Goal: Information Seeking & Learning: Compare options

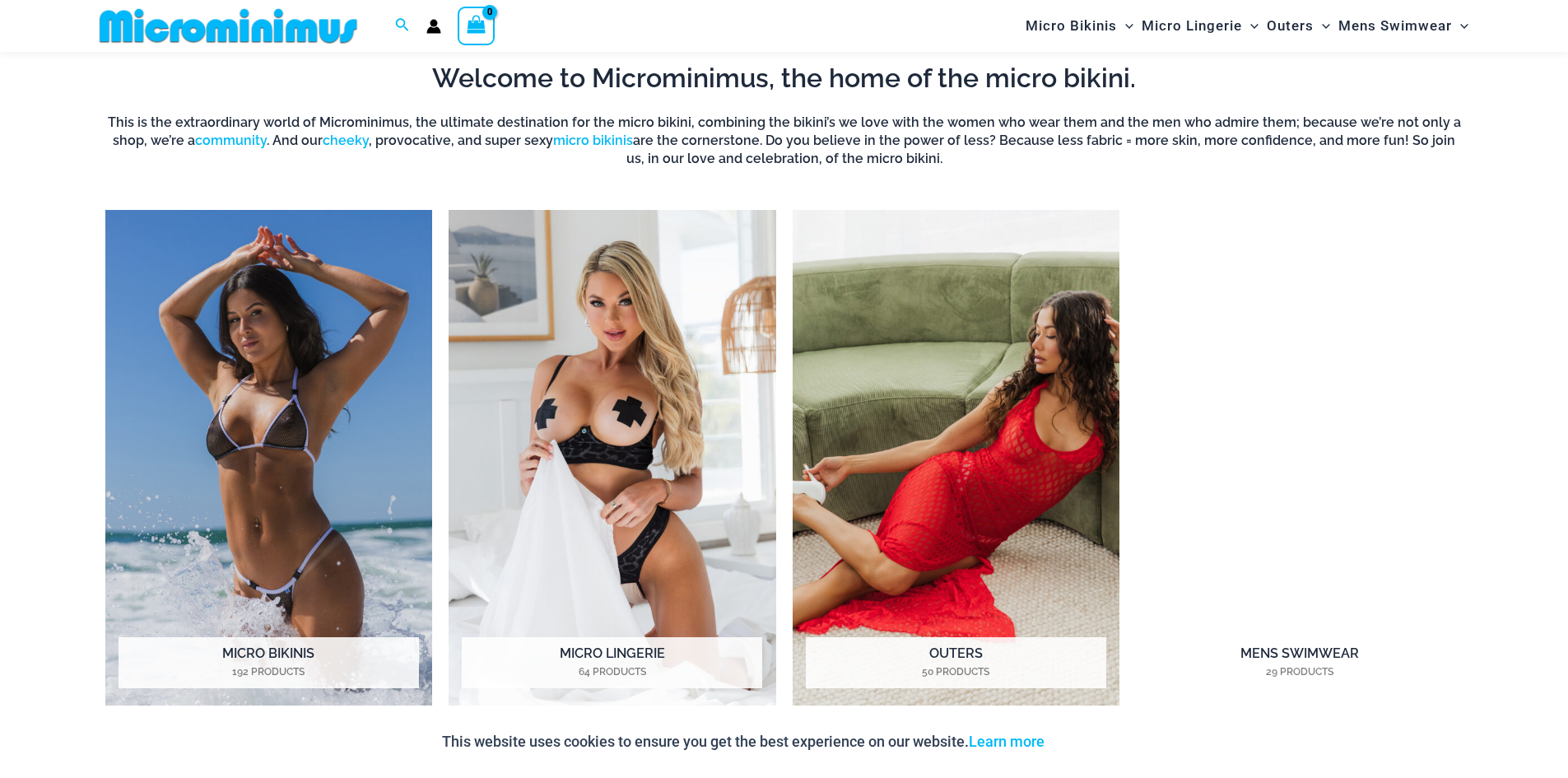
scroll to position [1384, 0]
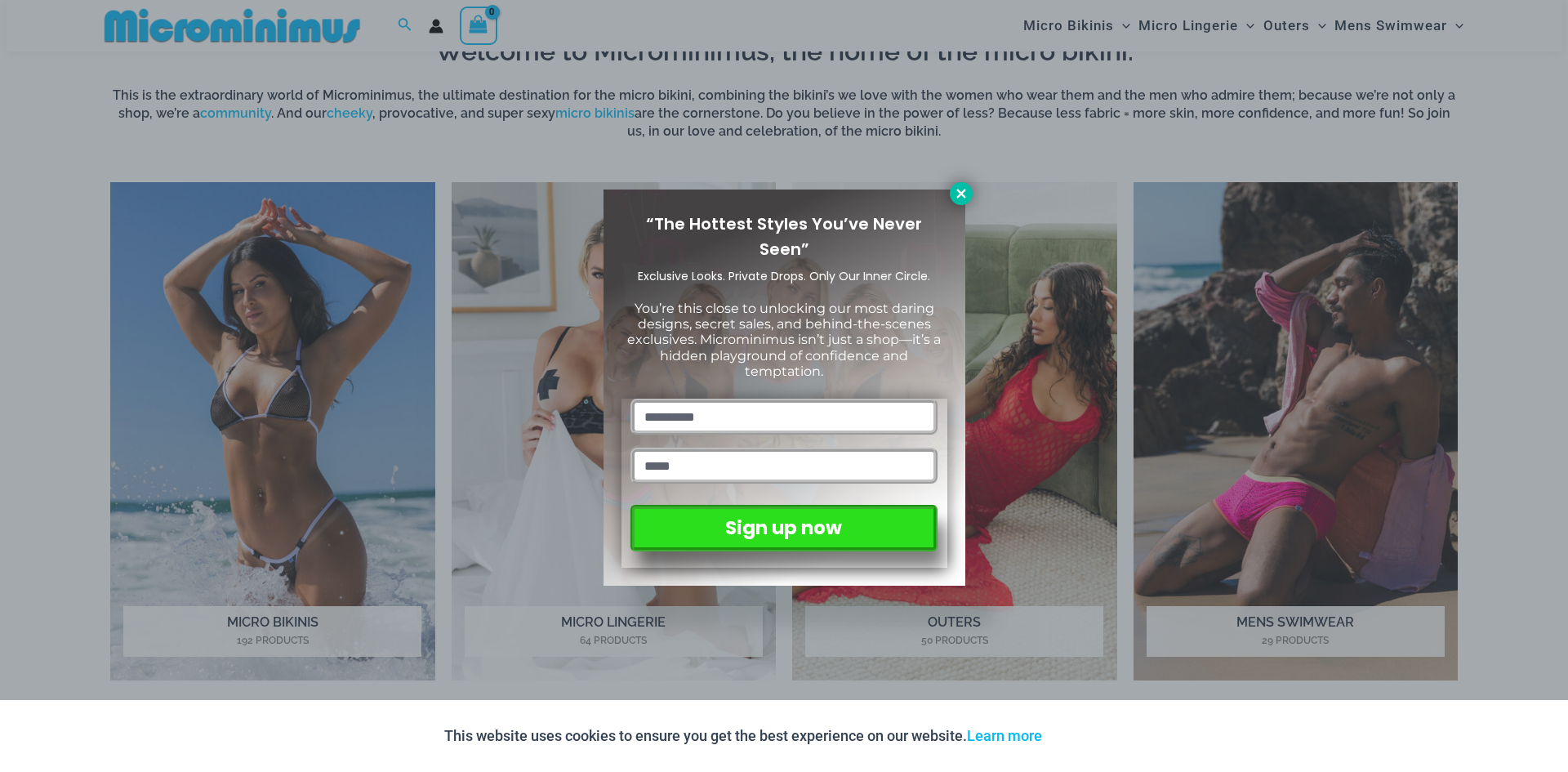
click at [958, 190] on icon at bounding box center [961, 194] width 9 height 9
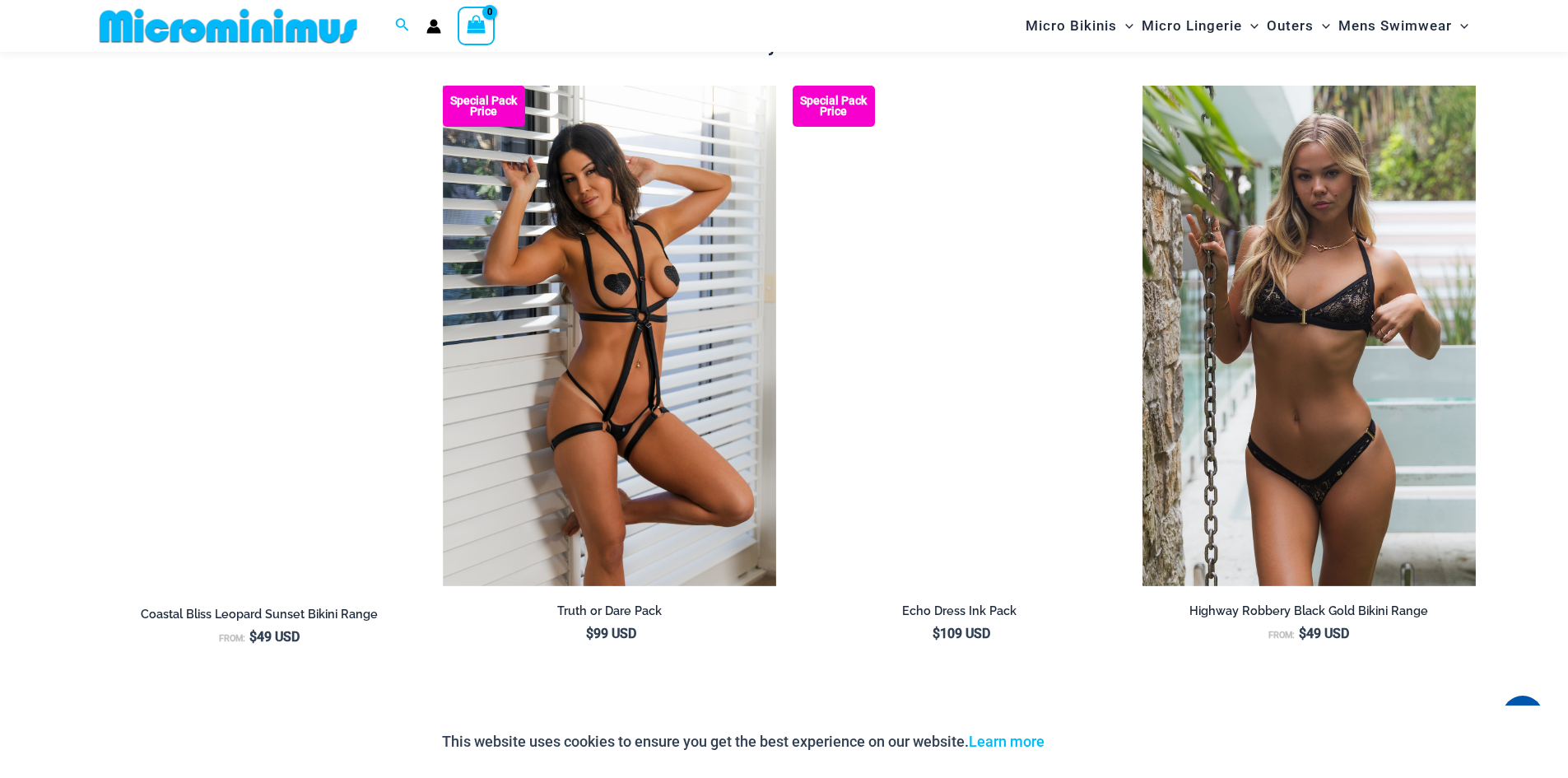
scroll to position [2240, 0]
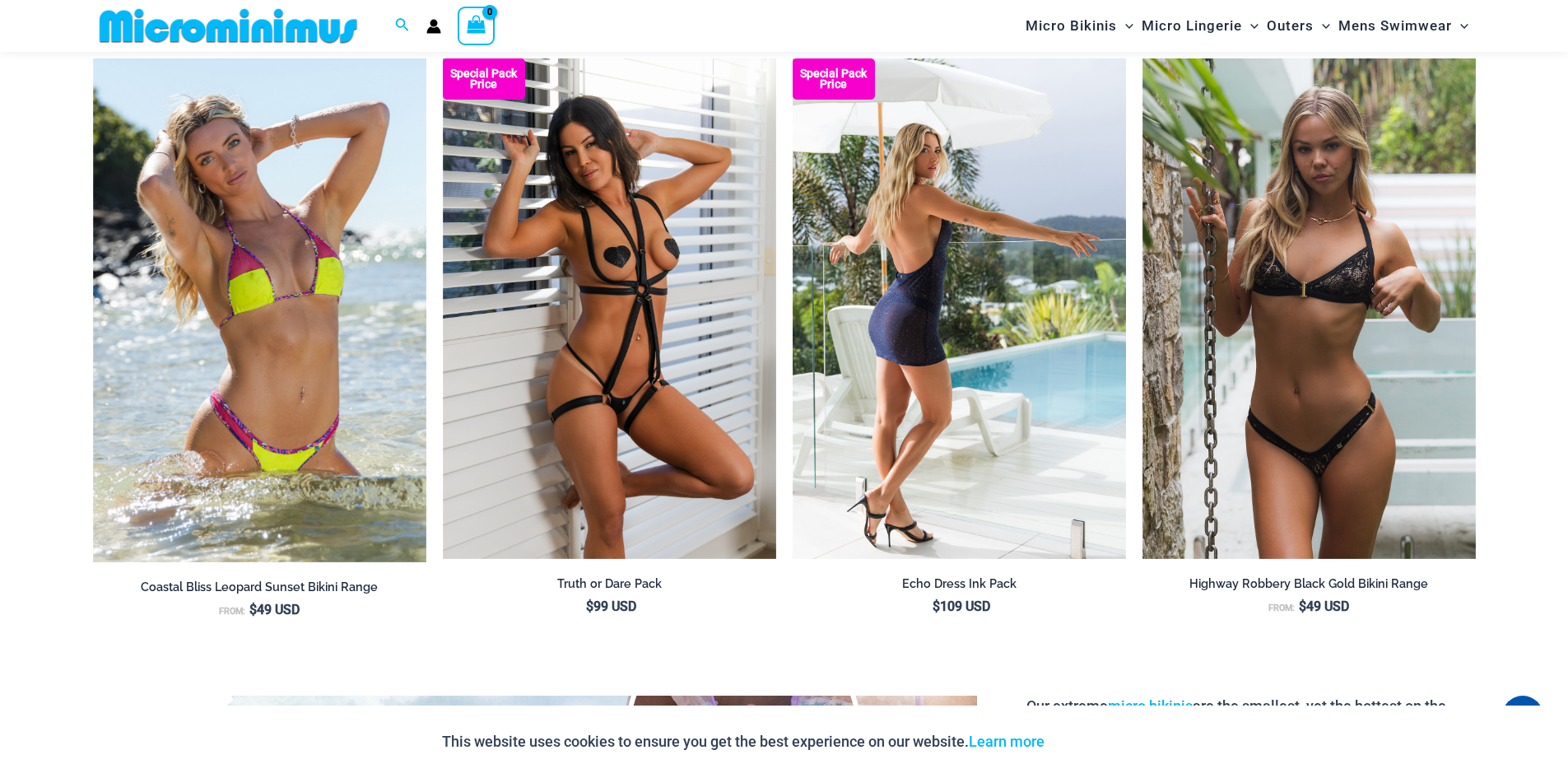
click at [953, 233] on img at bounding box center [960, 309] width 333 height 501
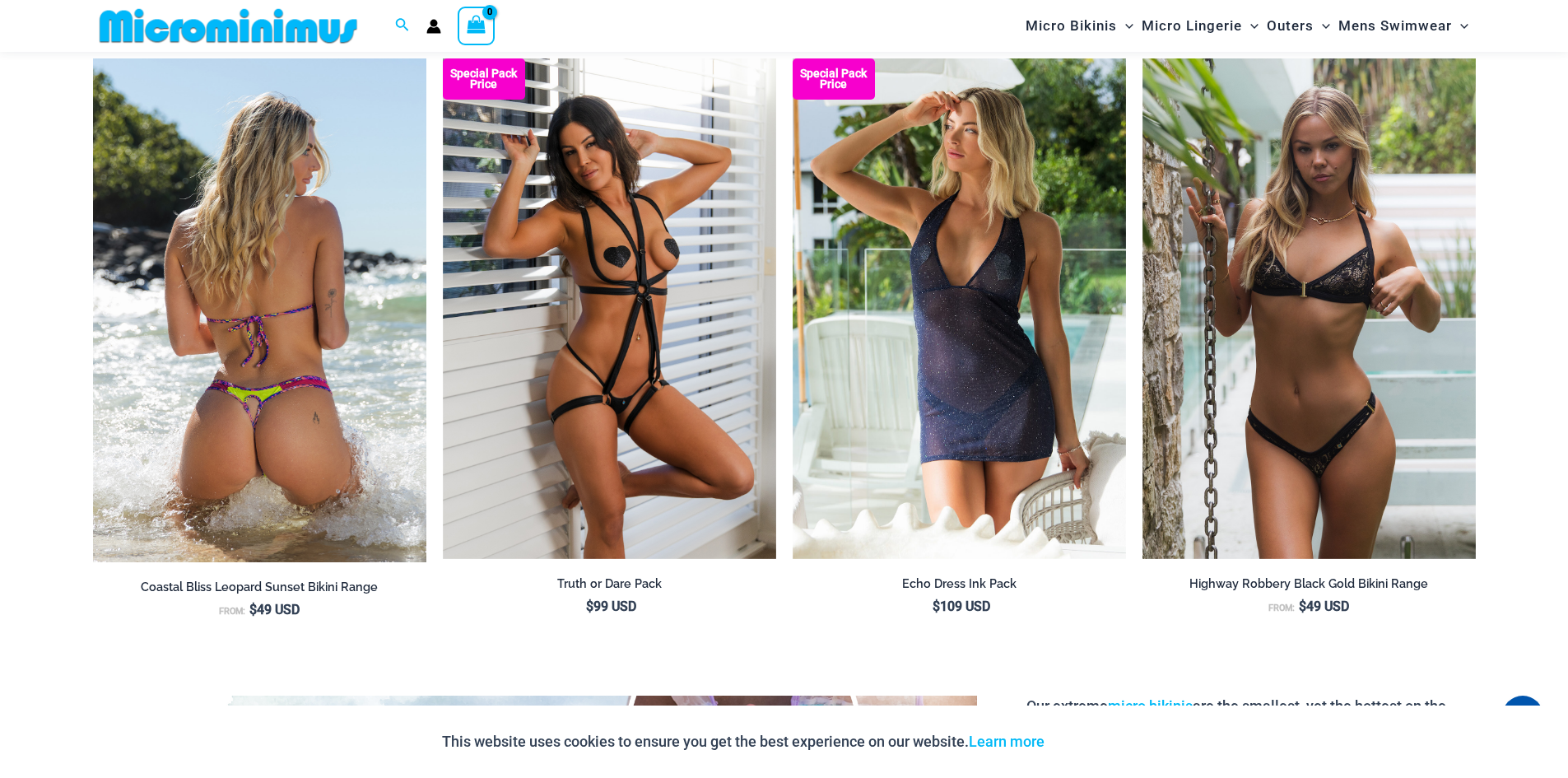
click at [333, 198] on img at bounding box center [260, 309] width 333 height 504
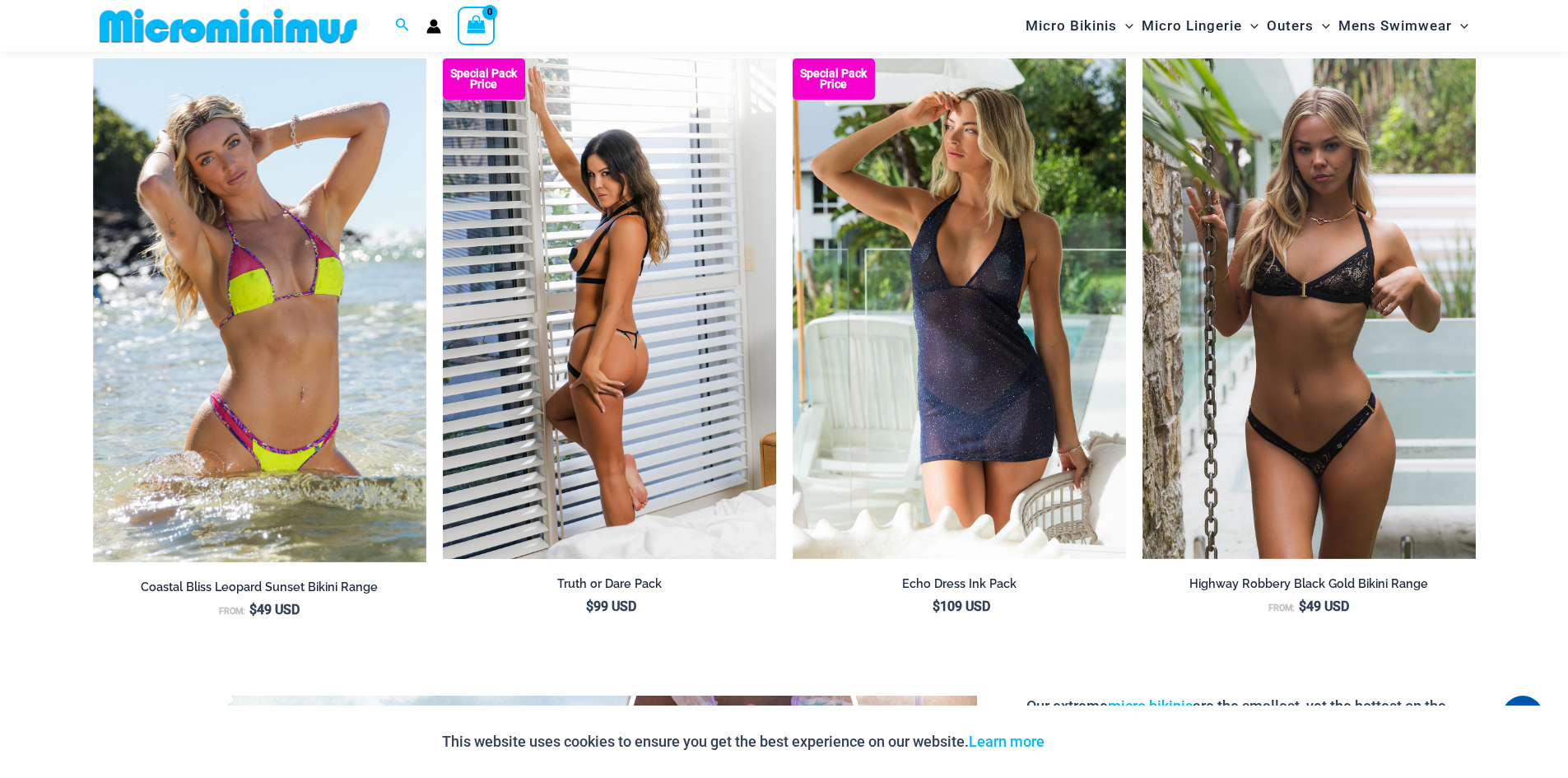
click at [669, 186] on img at bounding box center [609, 309] width 333 height 501
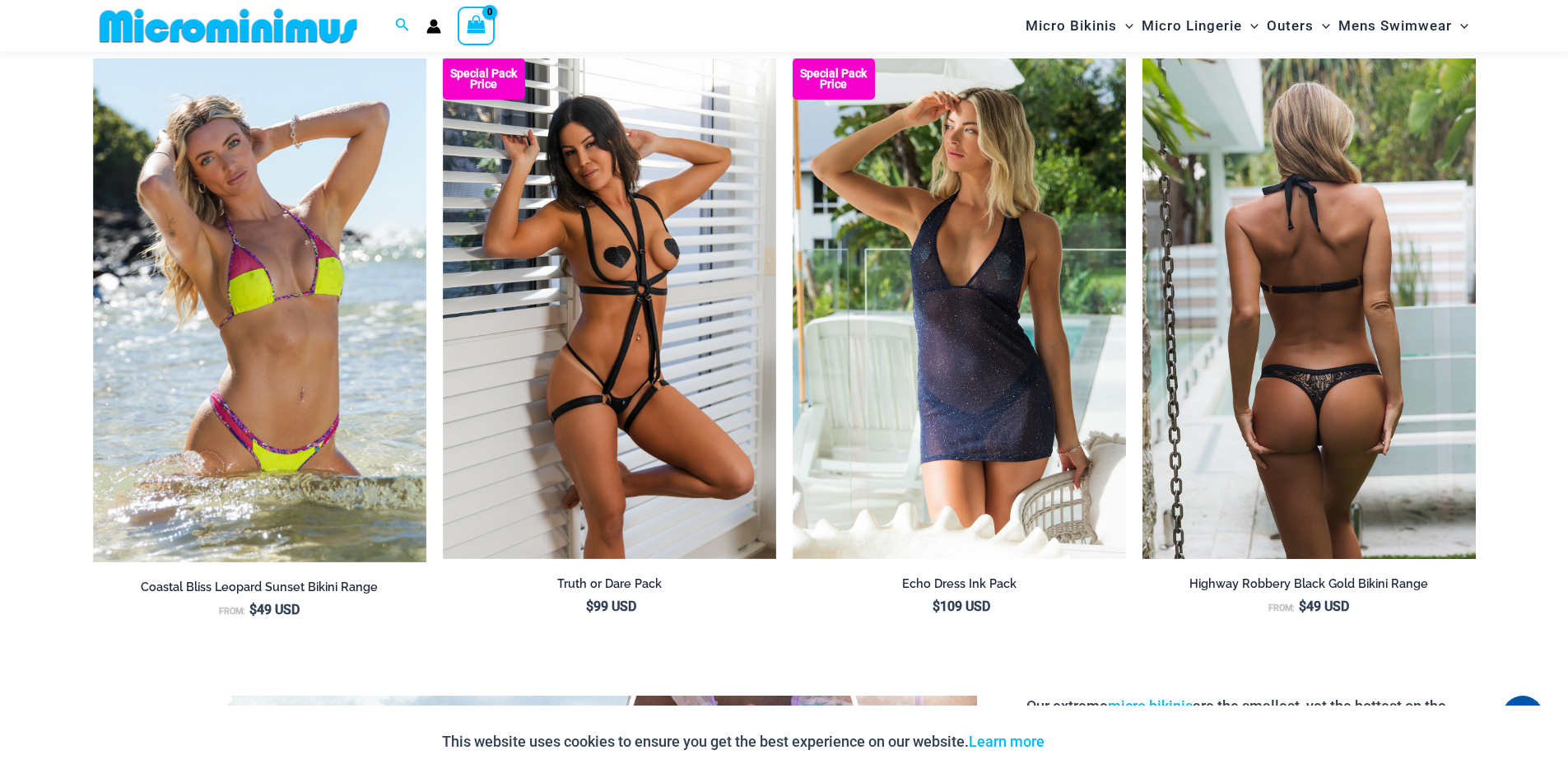
click at [1267, 105] on img at bounding box center [1309, 309] width 333 height 501
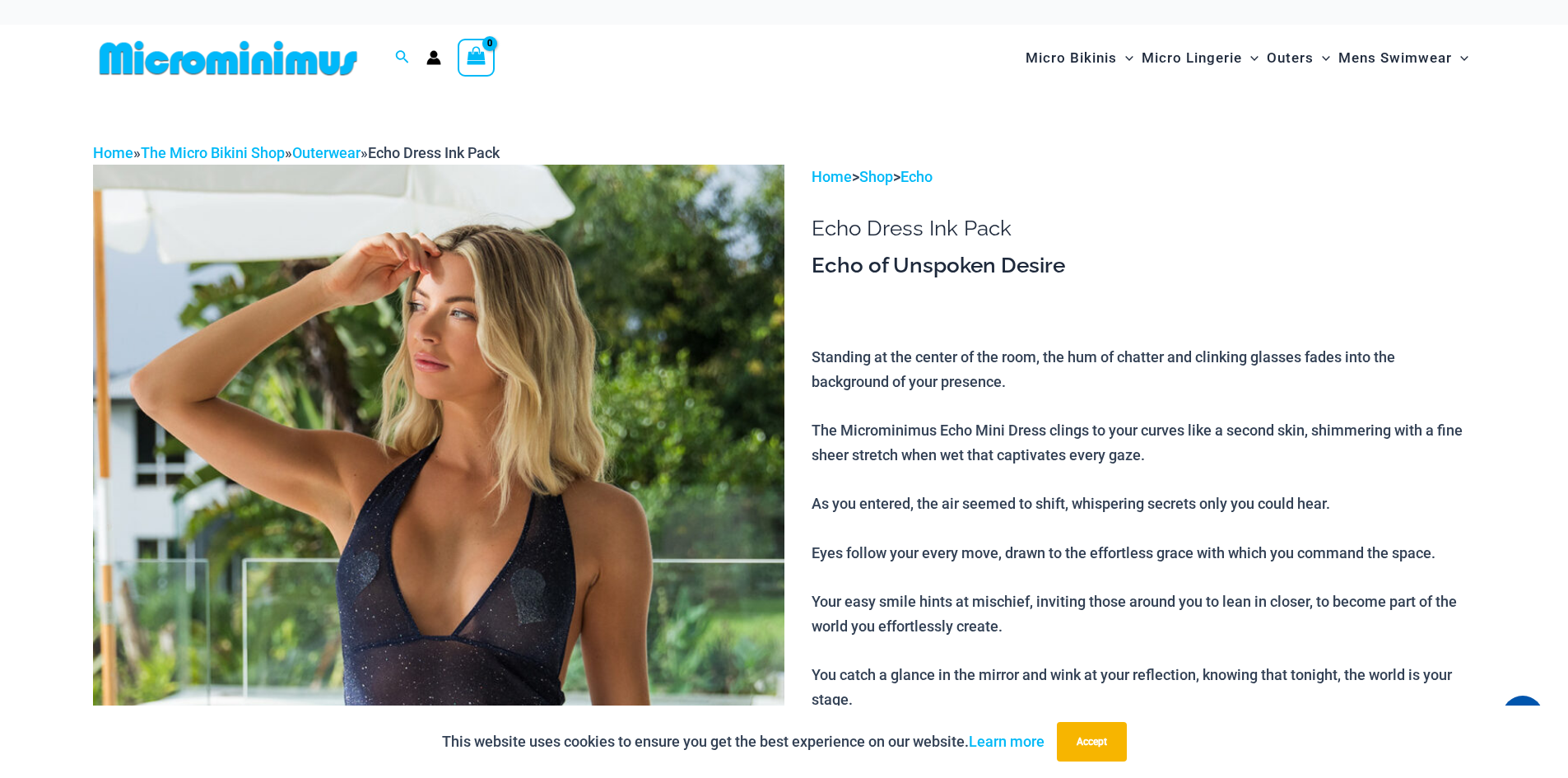
click at [832, 153] on div "Home » The Micro Bikini Shop » Outerwear » Echo Dress Ink Pack" at bounding box center [784, 153] width 1383 height 25
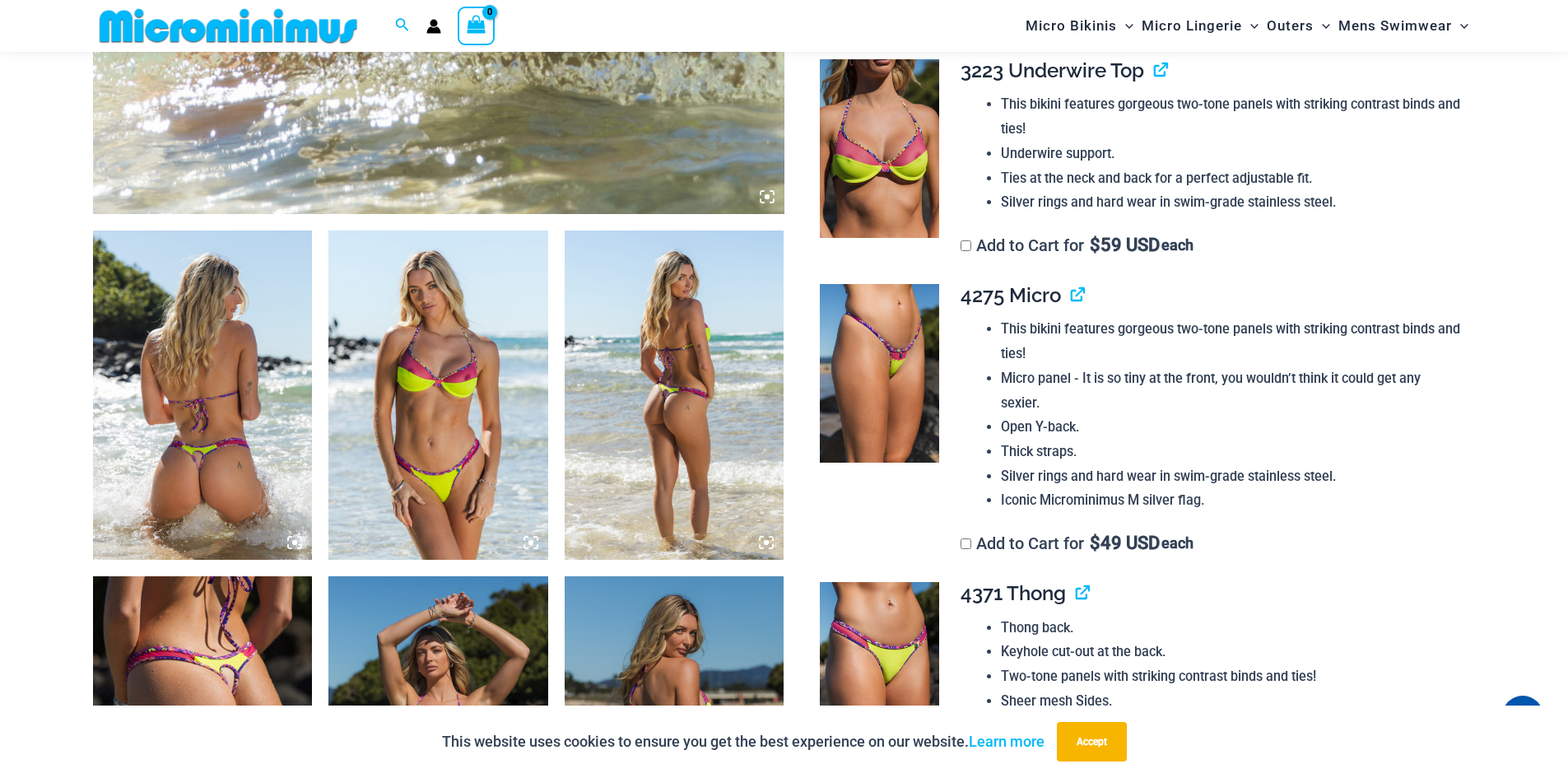
scroll to position [988, 0]
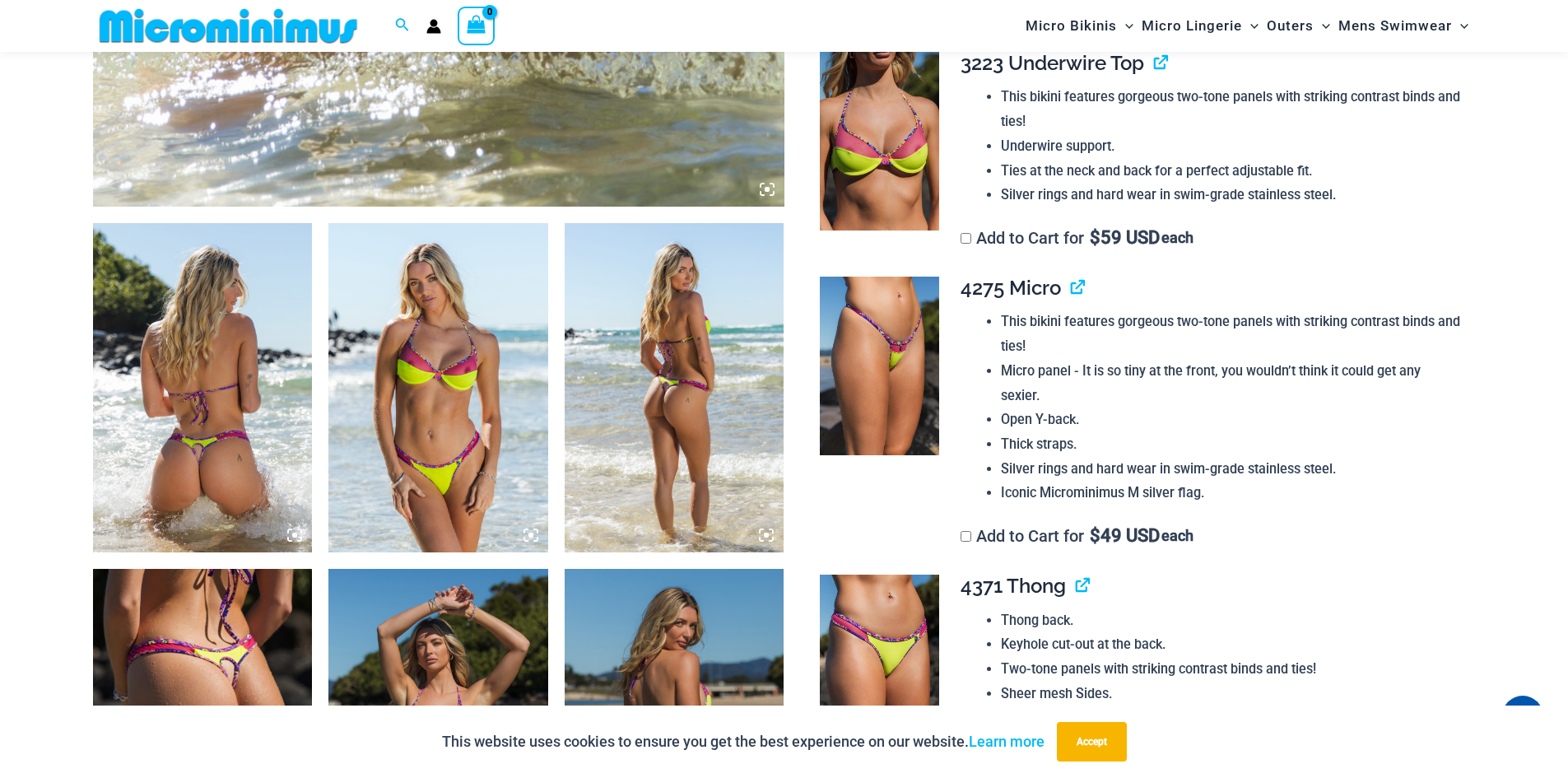
click at [836, 92] on img at bounding box center [879, 141] width 119 height 179
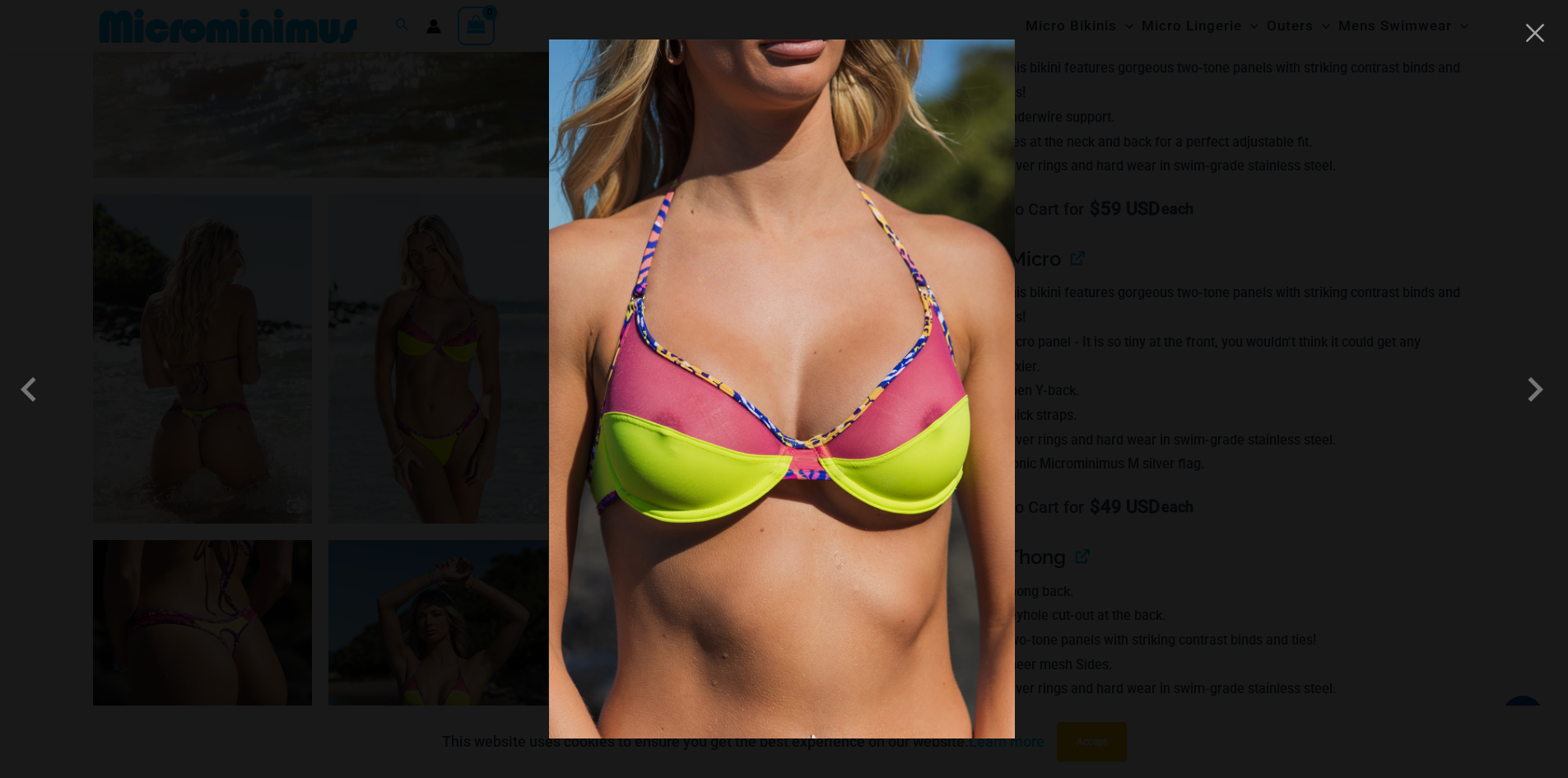
scroll to position [1021, 0]
click at [1536, 384] on span at bounding box center [1536, 389] width 50 height 50
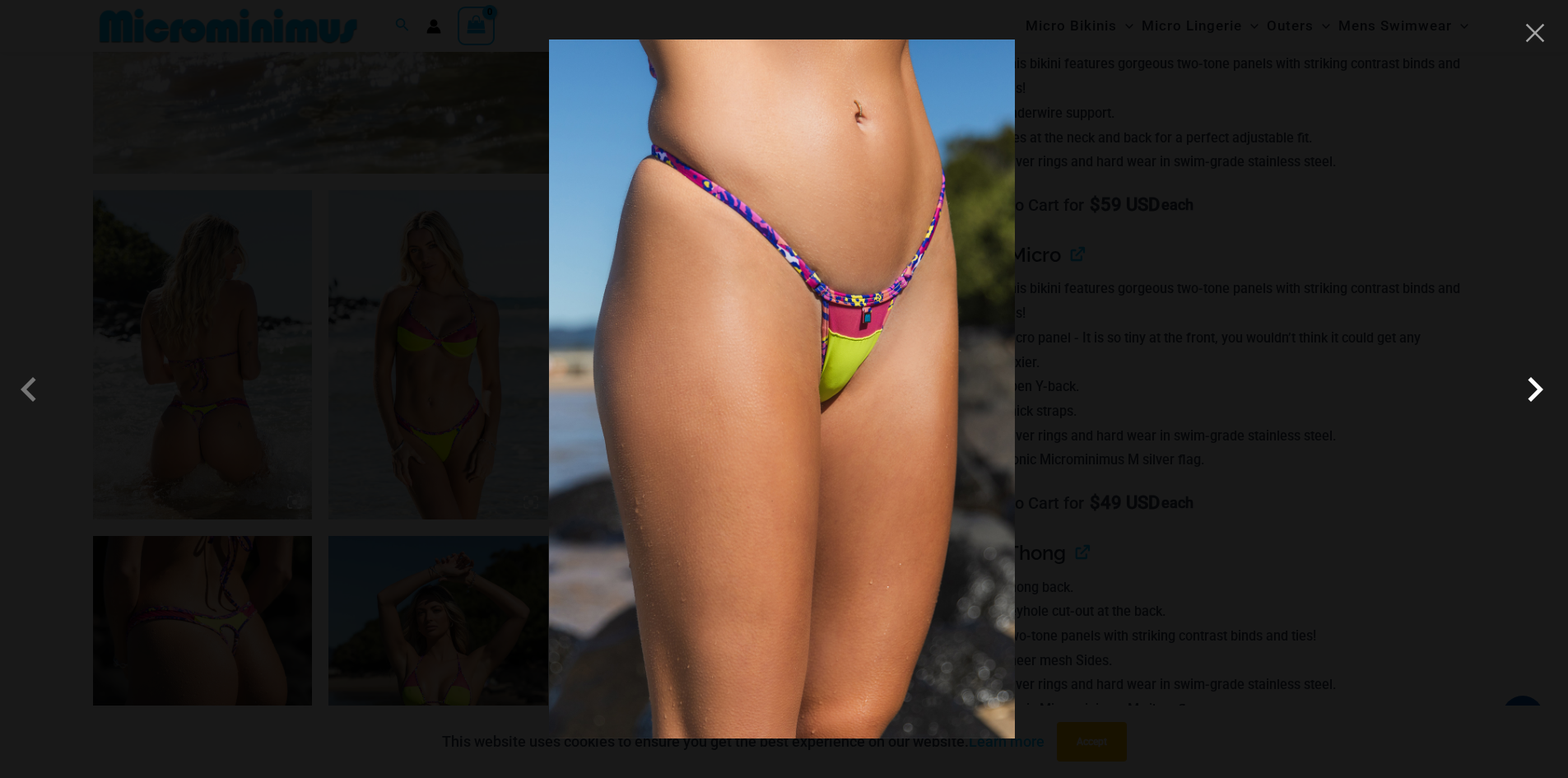
click at [1535, 389] on span at bounding box center [1536, 389] width 50 height 50
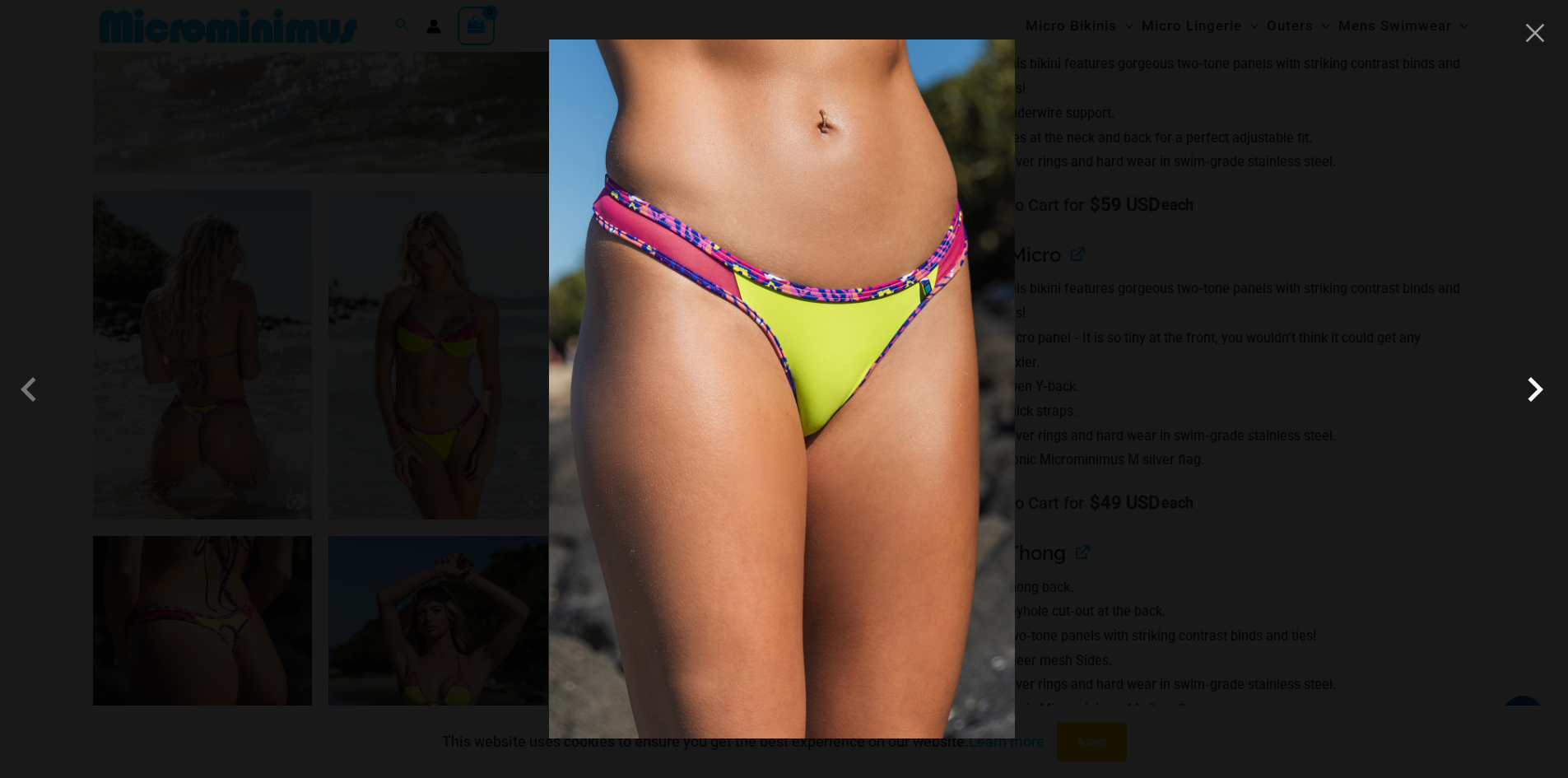
click at [1530, 389] on span at bounding box center [1536, 389] width 50 height 50
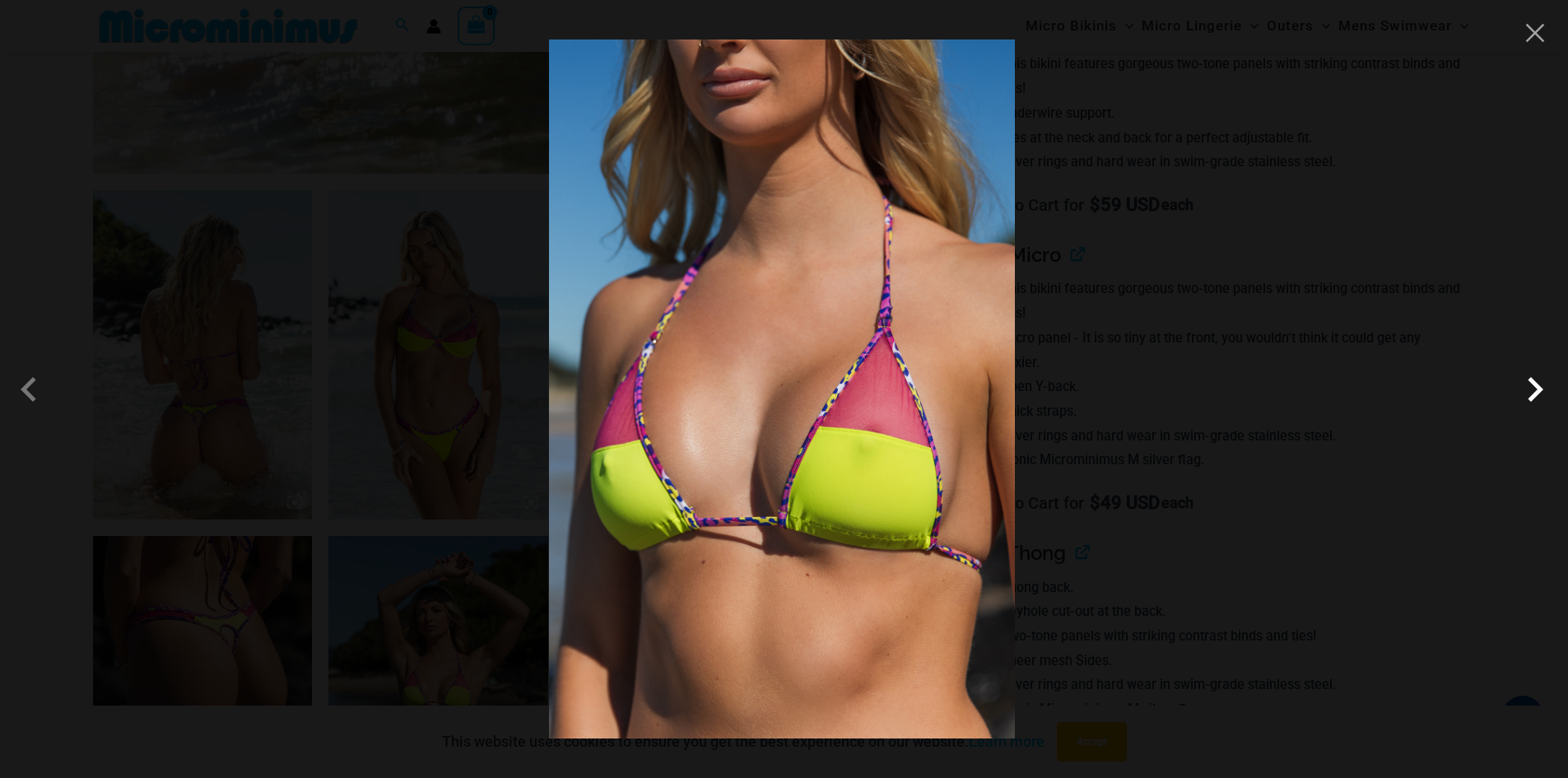
click at [1530, 389] on span at bounding box center [1536, 389] width 50 height 50
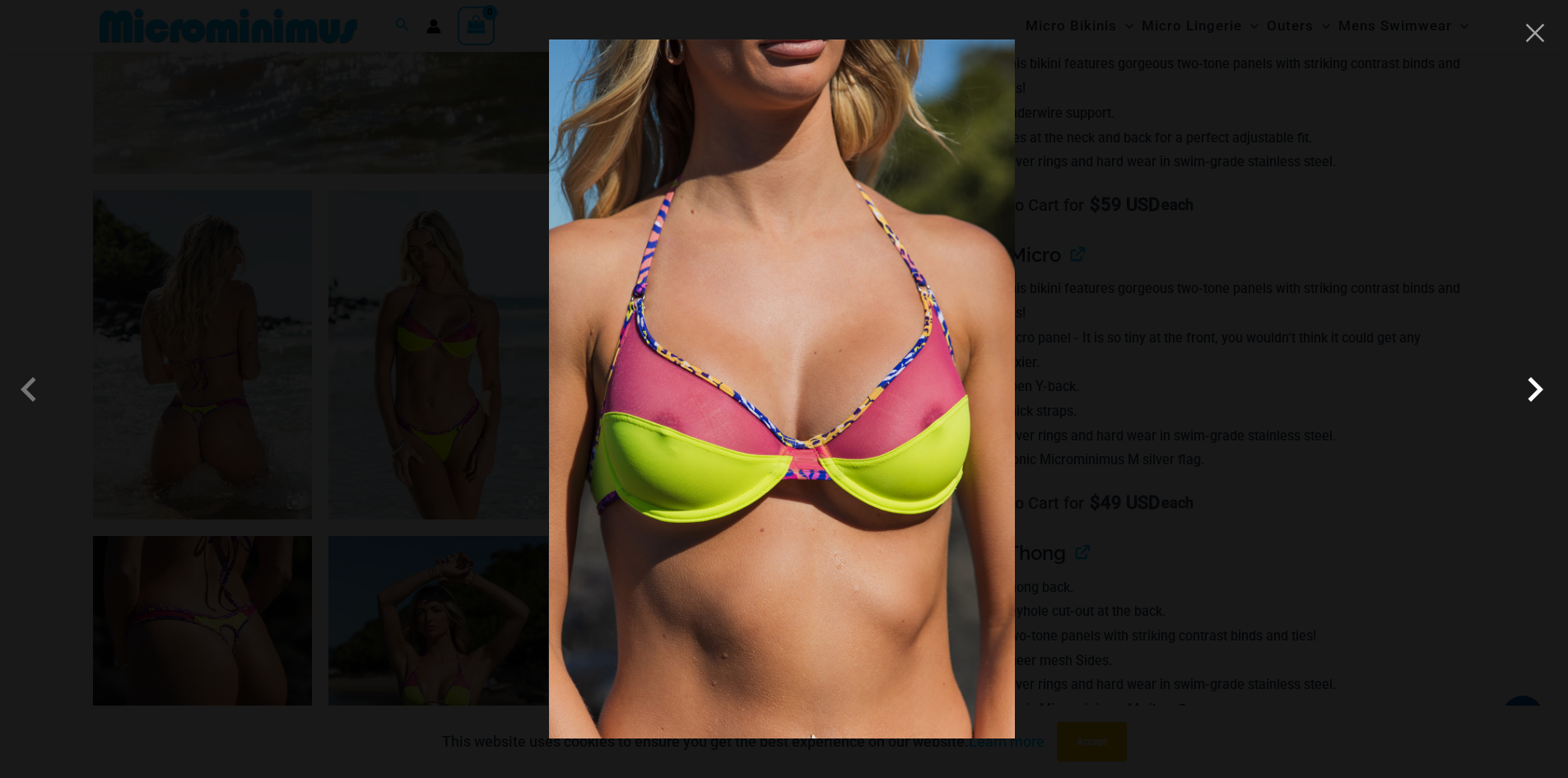
click at [1530, 389] on span at bounding box center [1536, 389] width 50 height 50
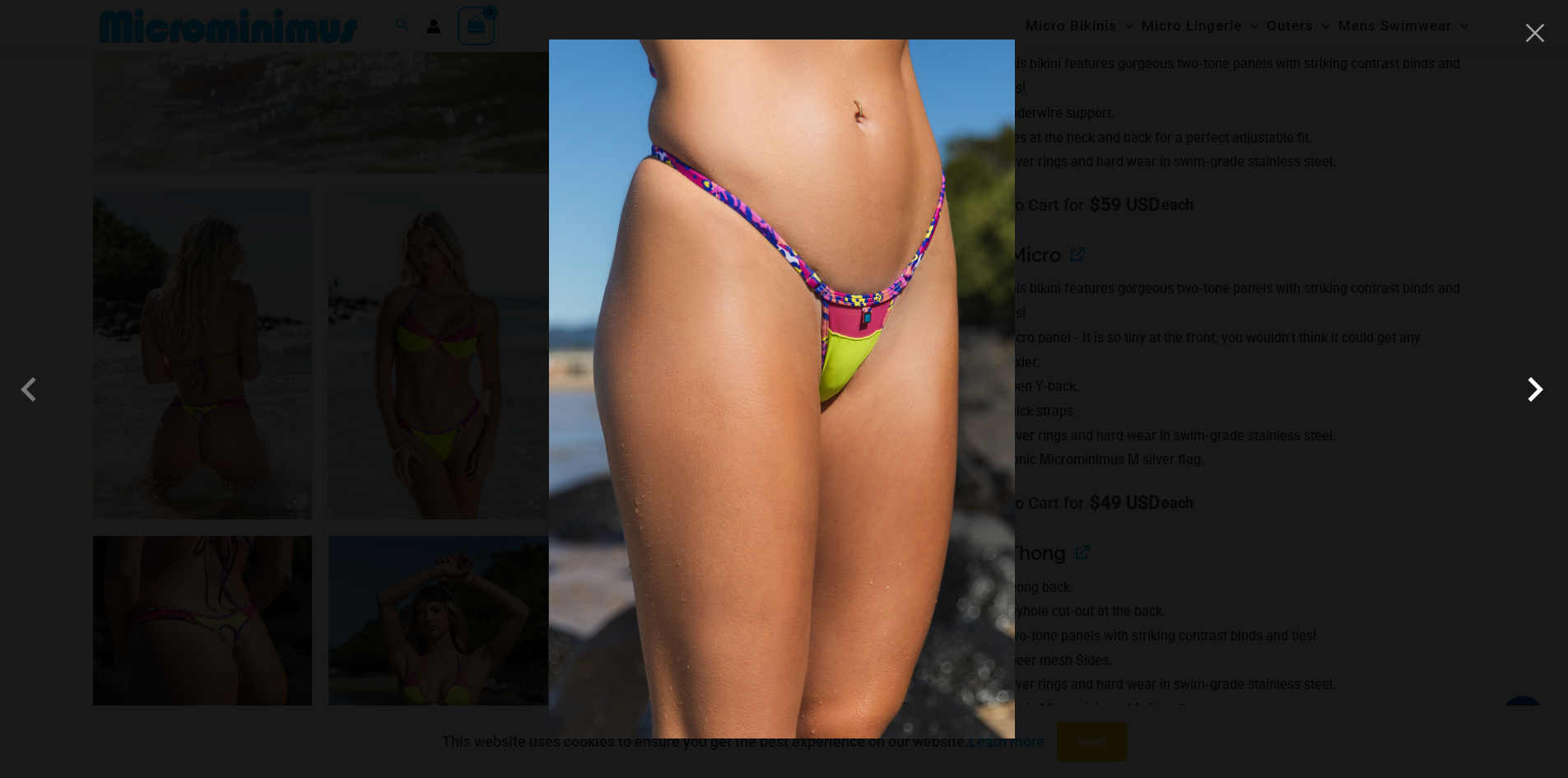
click at [1530, 389] on span at bounding box center [1536, 389] width 50 height 50
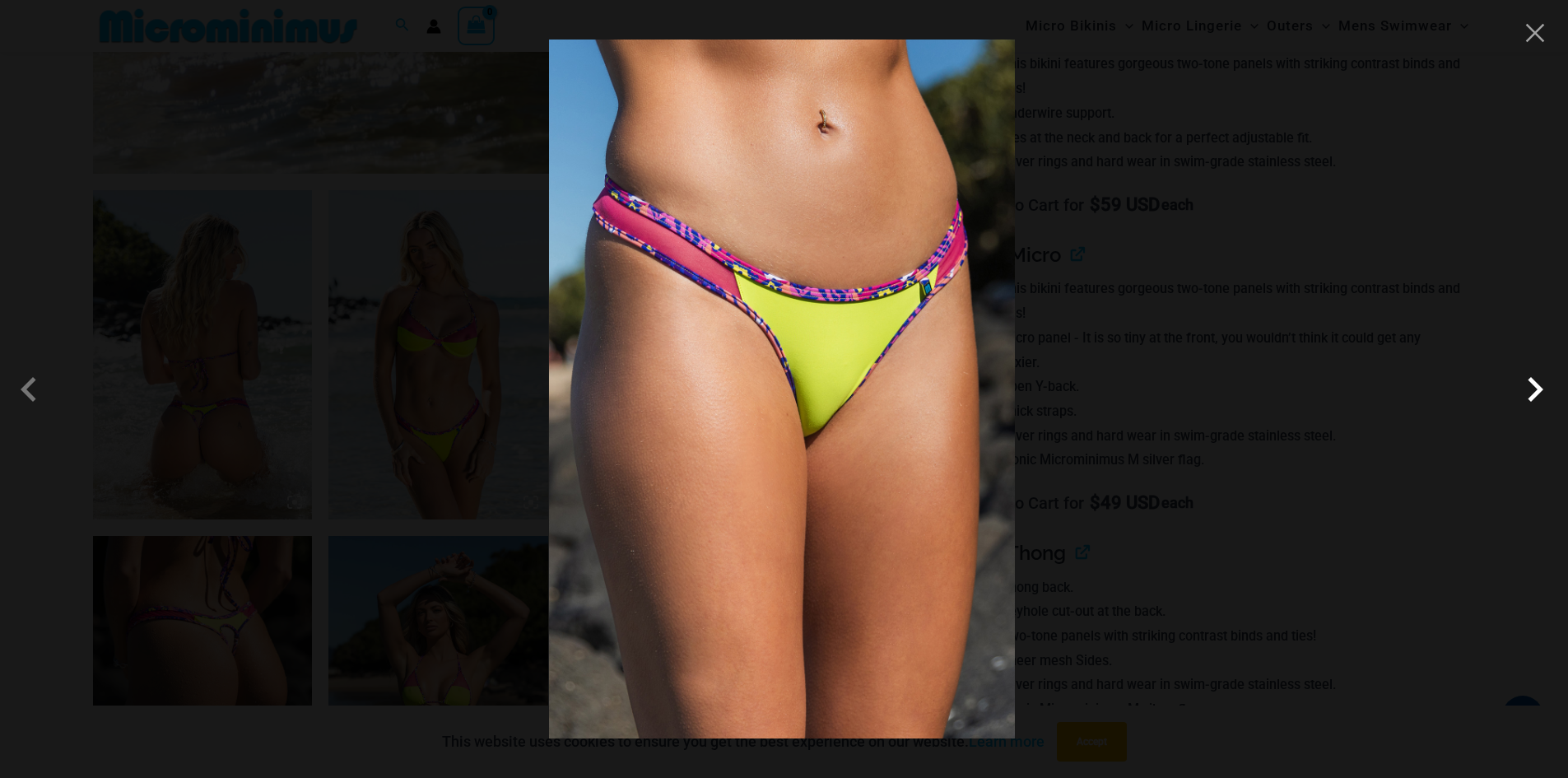
click at [1530, 389] on span at bounding box center [1536, 389] width 50 height 50
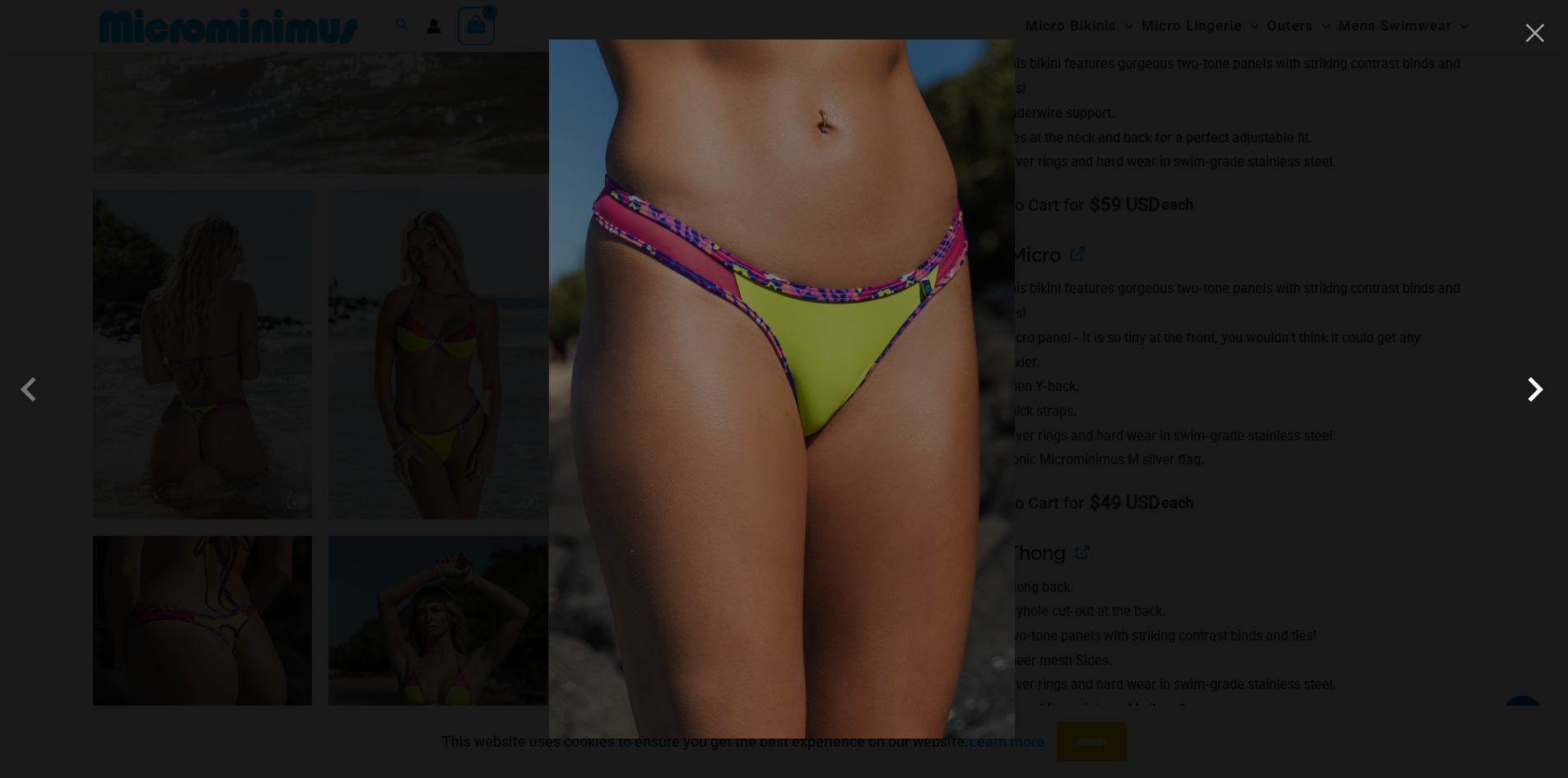
click at [1530, 389] on span at bounding box center [1536, 389] width 50 height 50
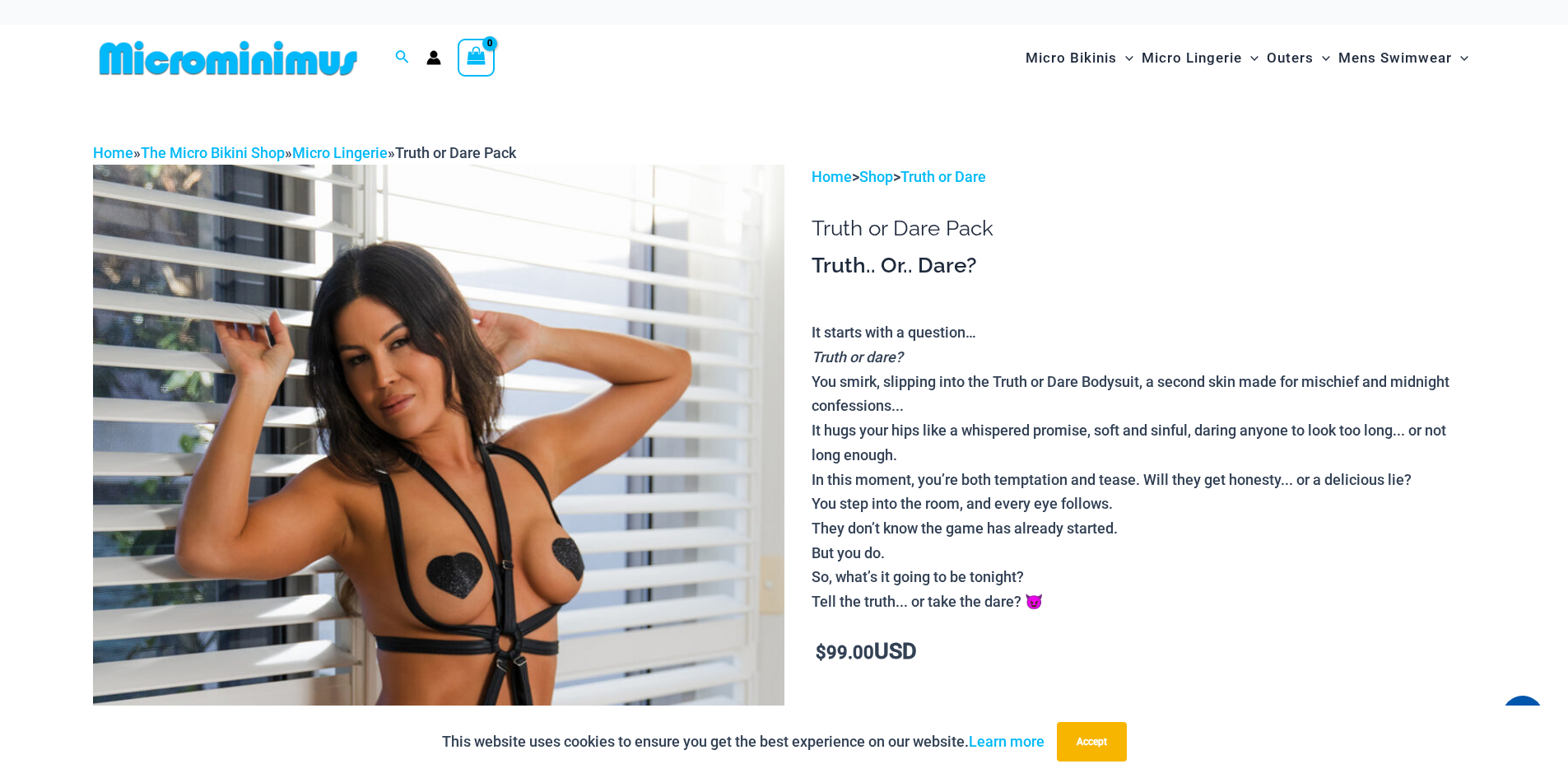
click at [512, 287] on img at bounding box center [439, 683] width 691 height 1037
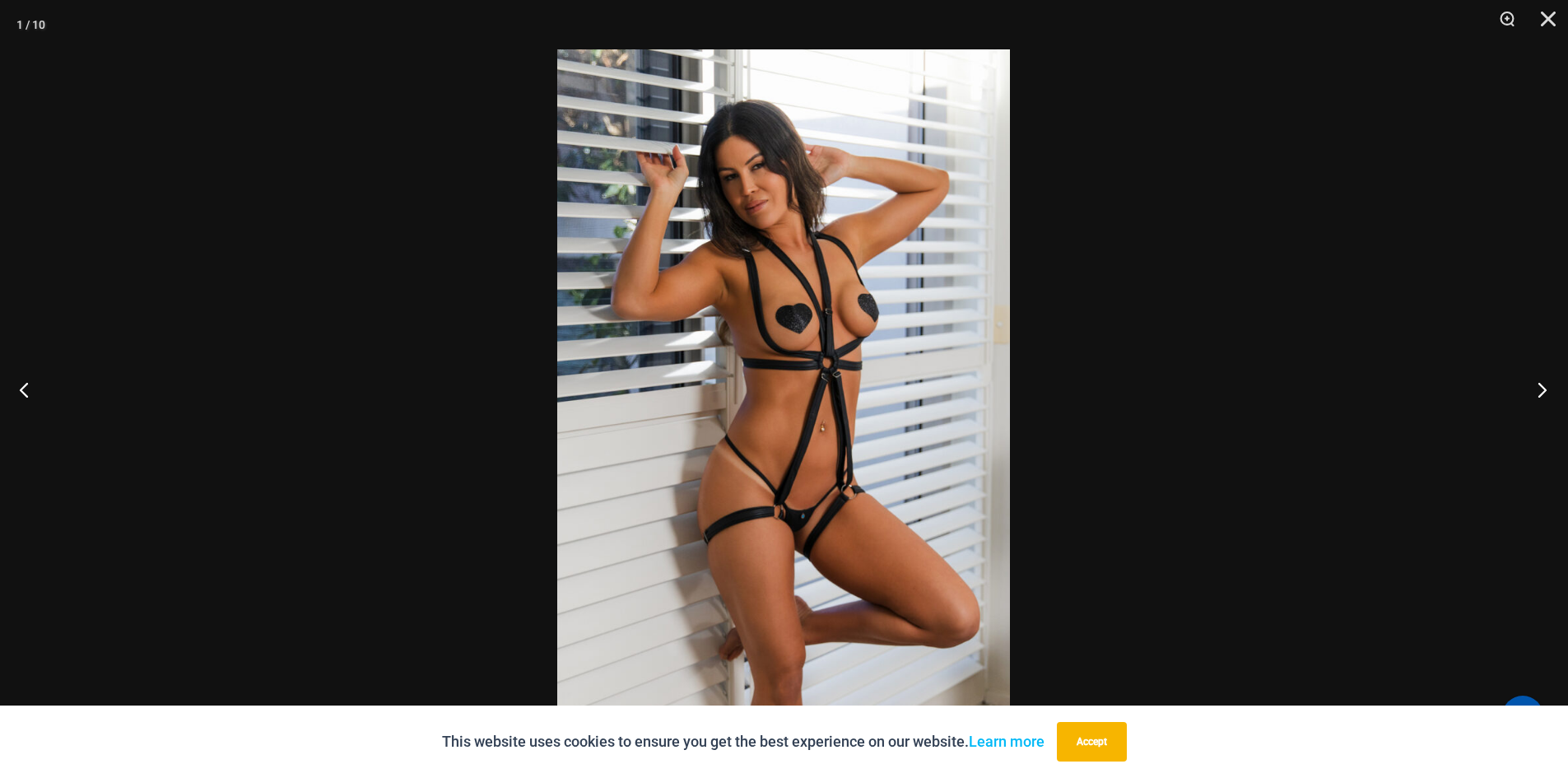
click at [1538, 384] on button "Next" at bounding box center [1537, 389] width 62 height 82
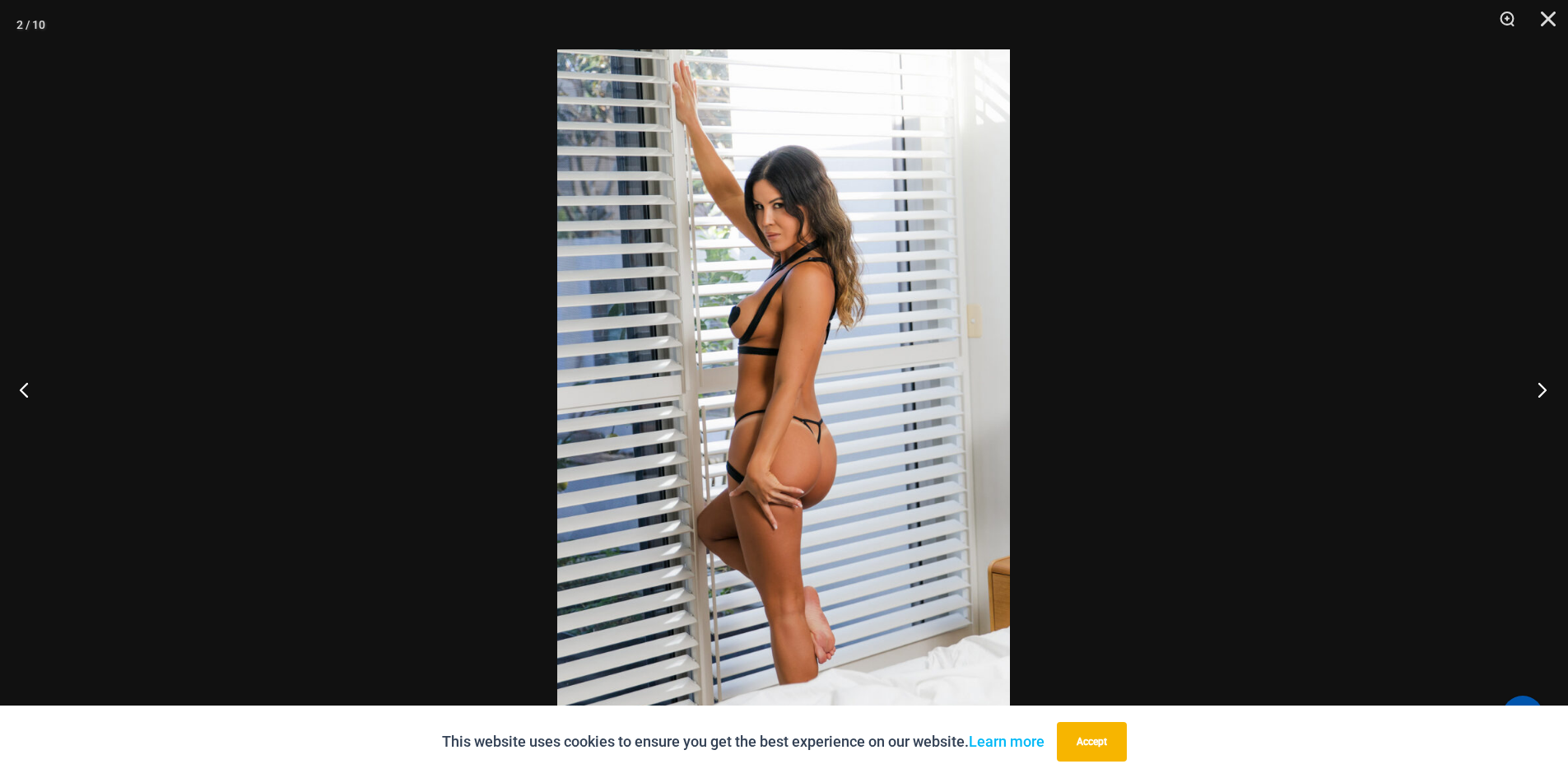
click at [1538, 384] on button "Next" at bounding box center [1537, 389] width 62 height 82
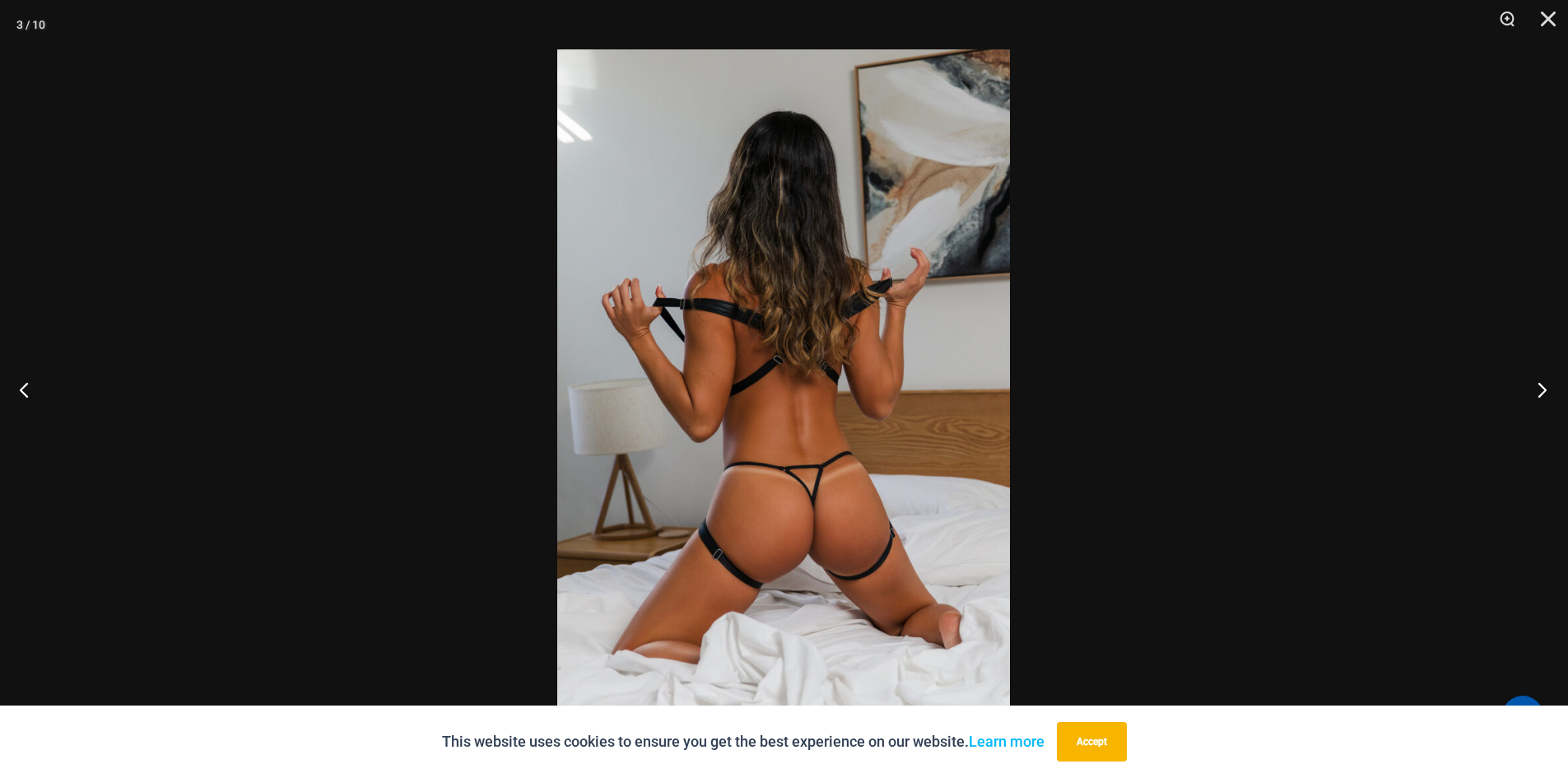
click at [1538, 384] on button "Next" at bounding box center [1537, 389] width 62 height 82
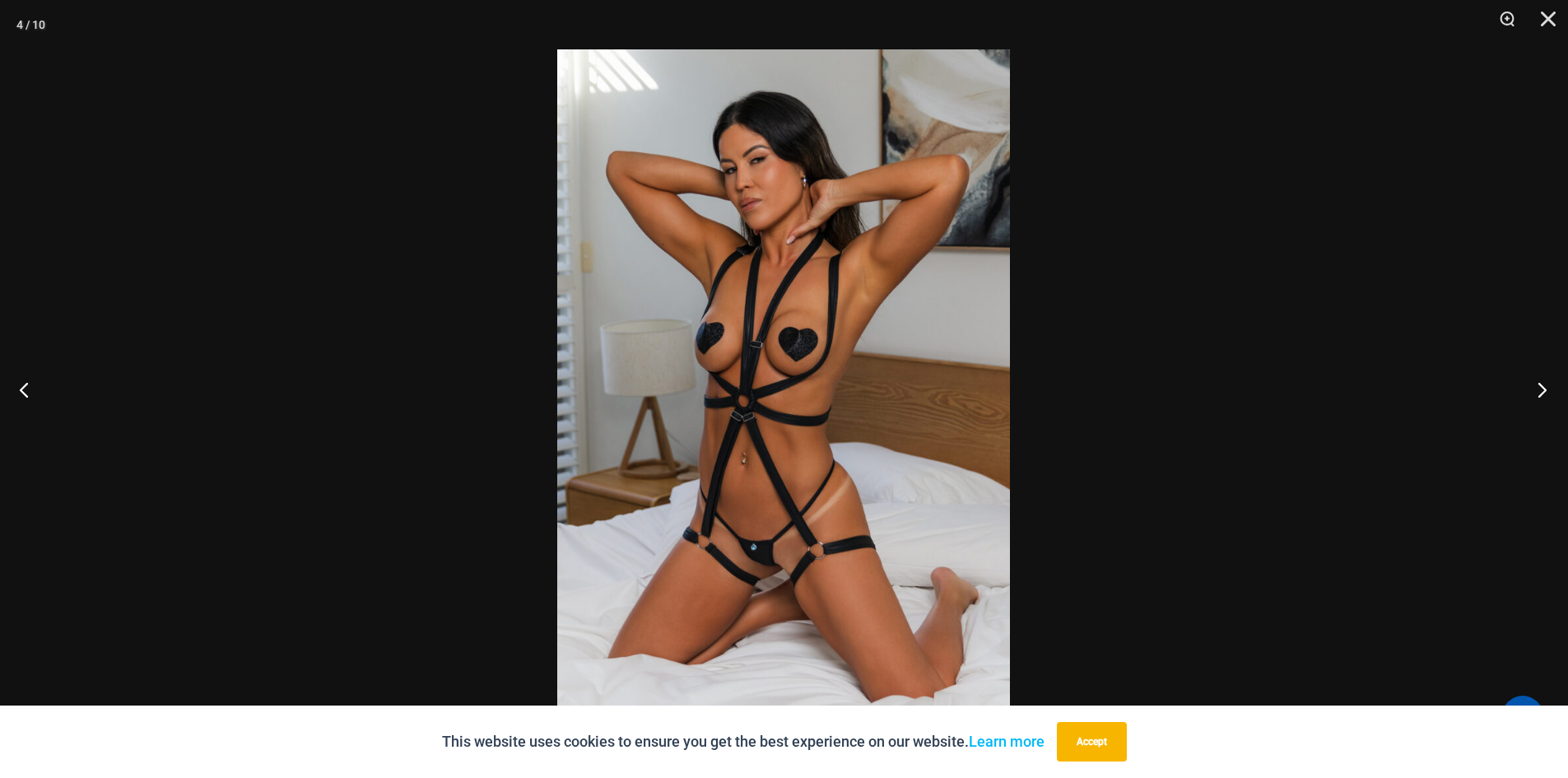
click at [1538, 384] on button "Next" at bounding box center [1537, 389] width 62 height 82
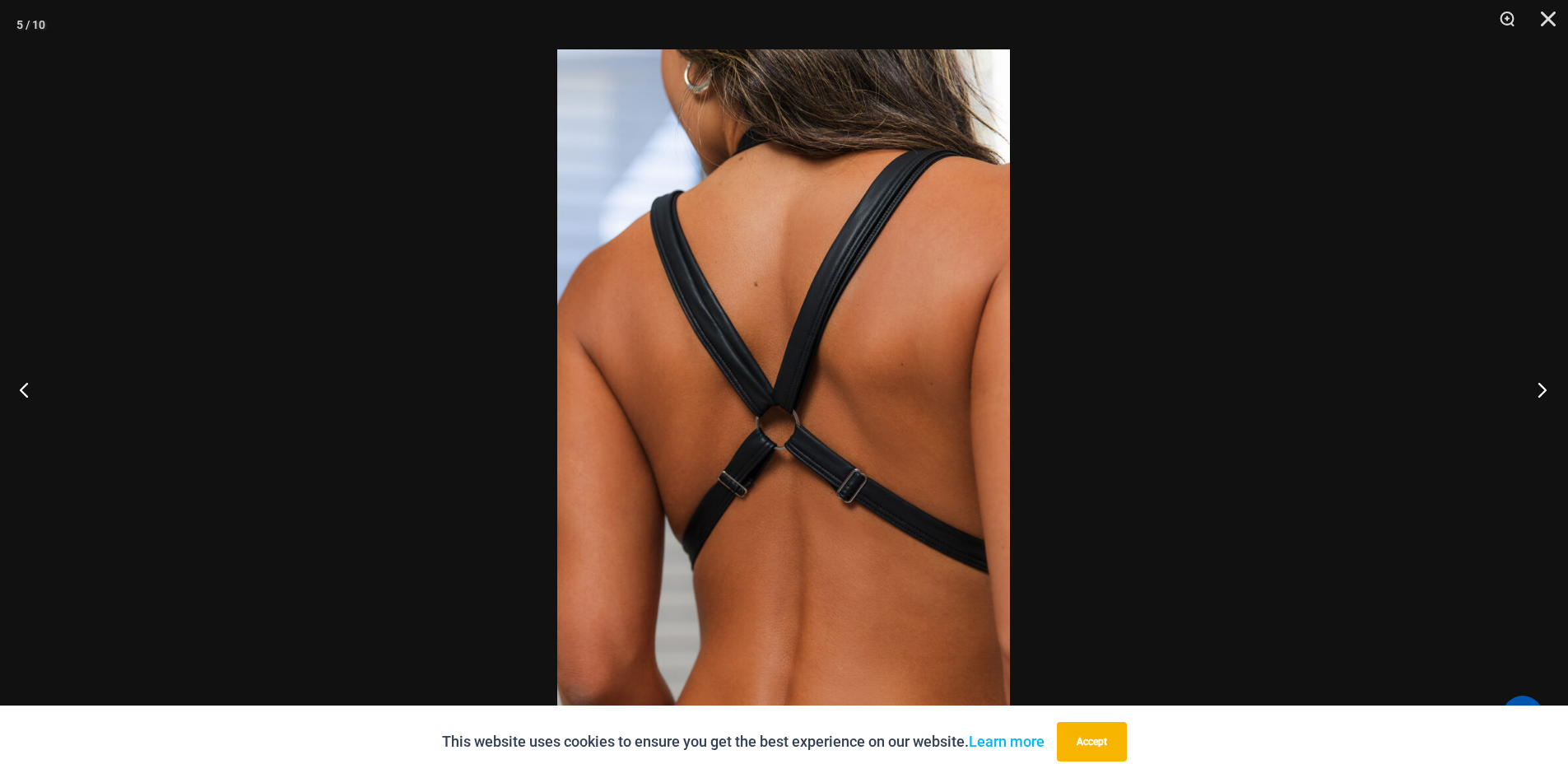
click at [1538, 384] on button "Next" at bounding box center [1537, 389] width 62 height 82
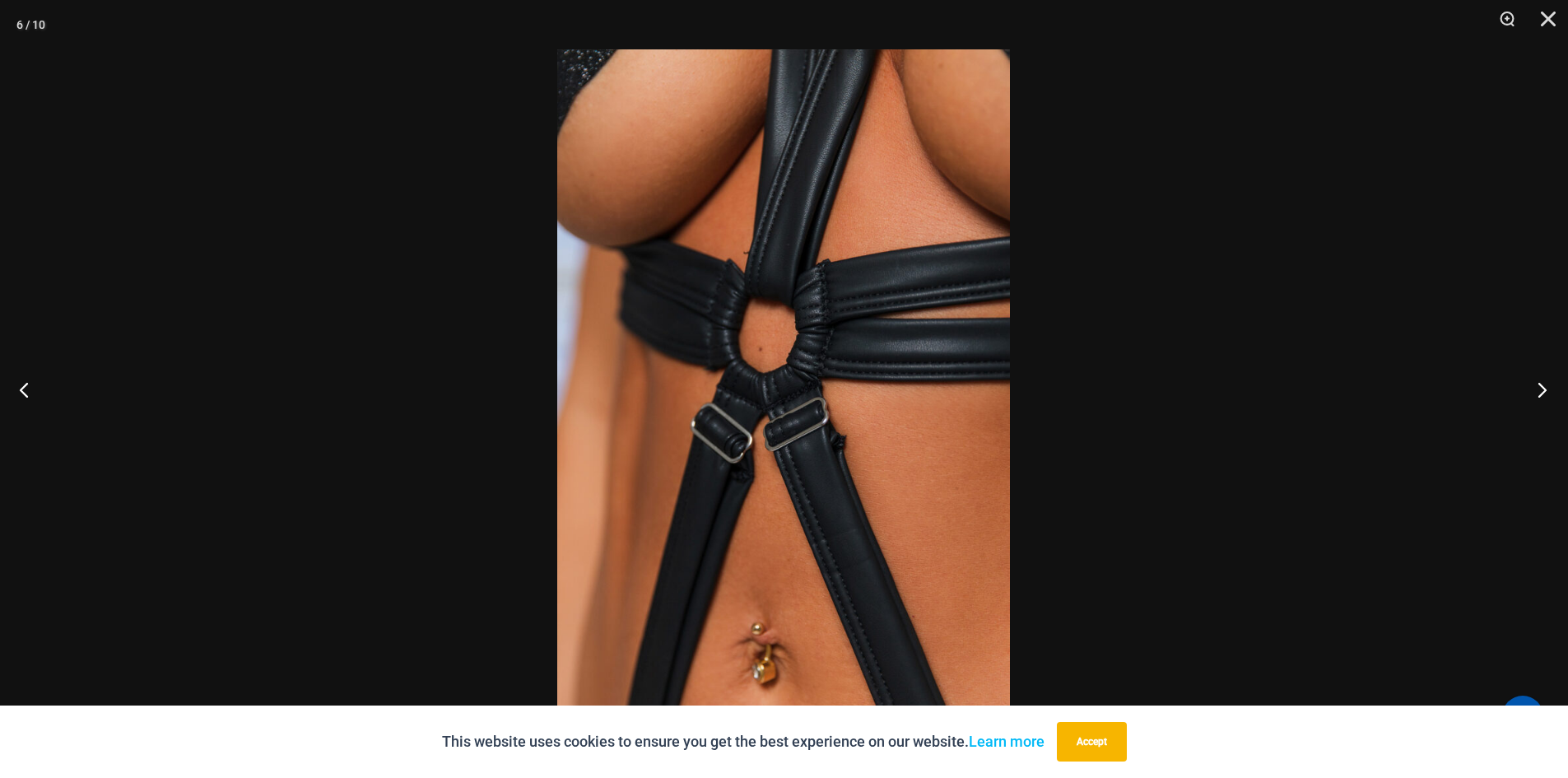
click at [1538, 384] on button "Next" at bounding box center [1537, 389] width 62 height 82
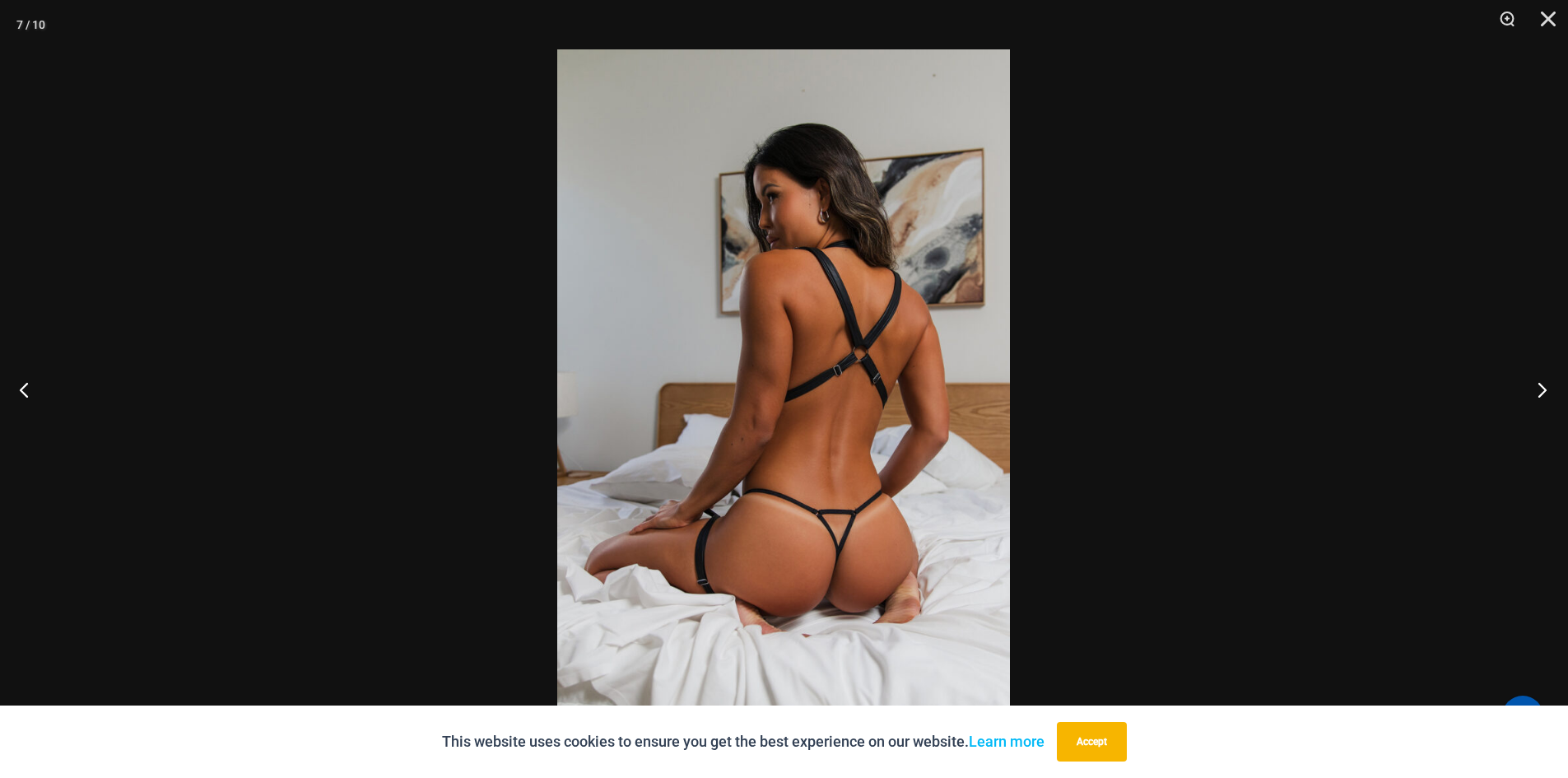
click at [1538, 384] on button "Next" at bounding box center [1537, 389] width 62 height 82
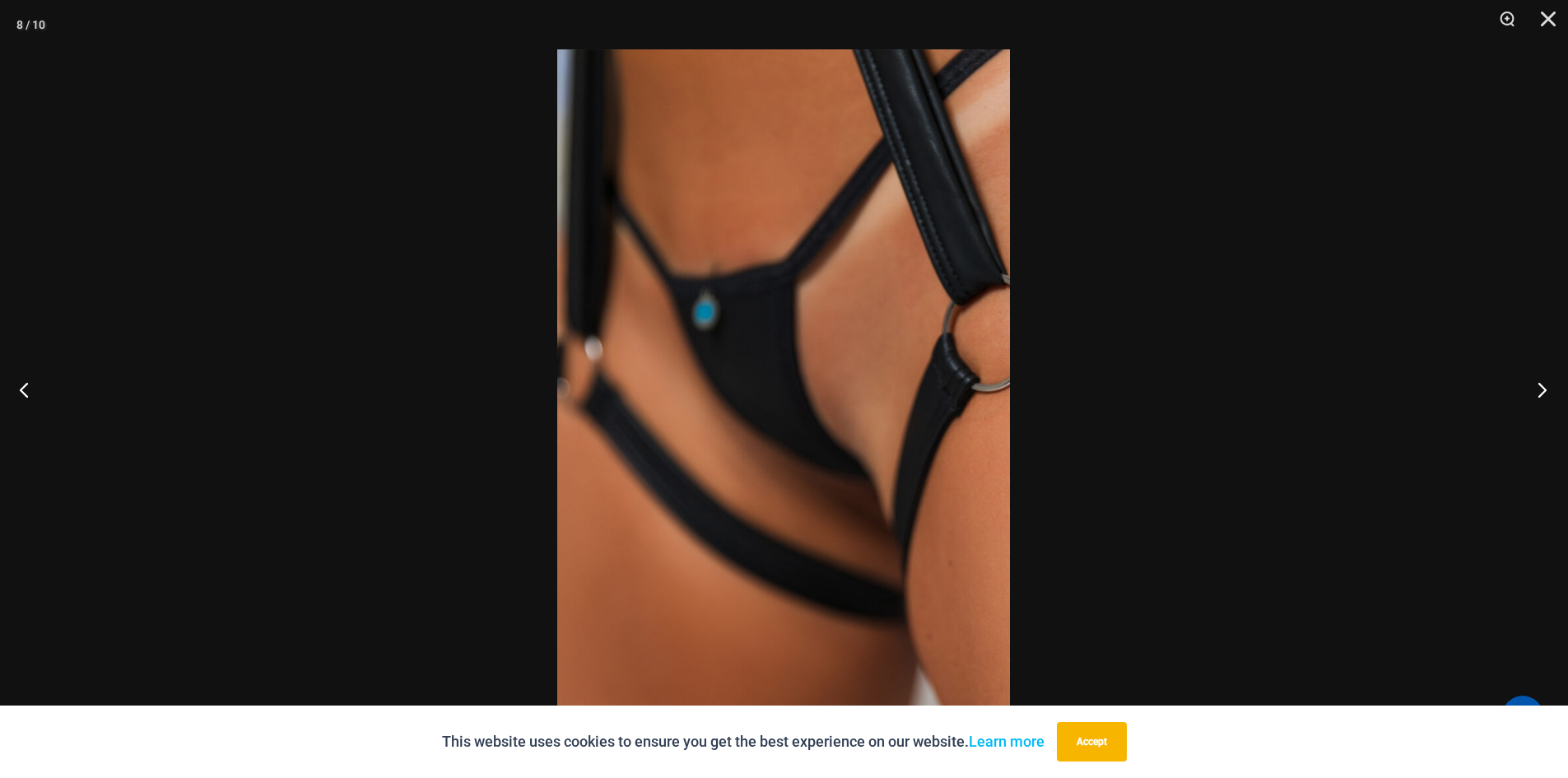
click at [1538, 384] on button "Next" at bounding box center [1537, 389] width 62 height 82
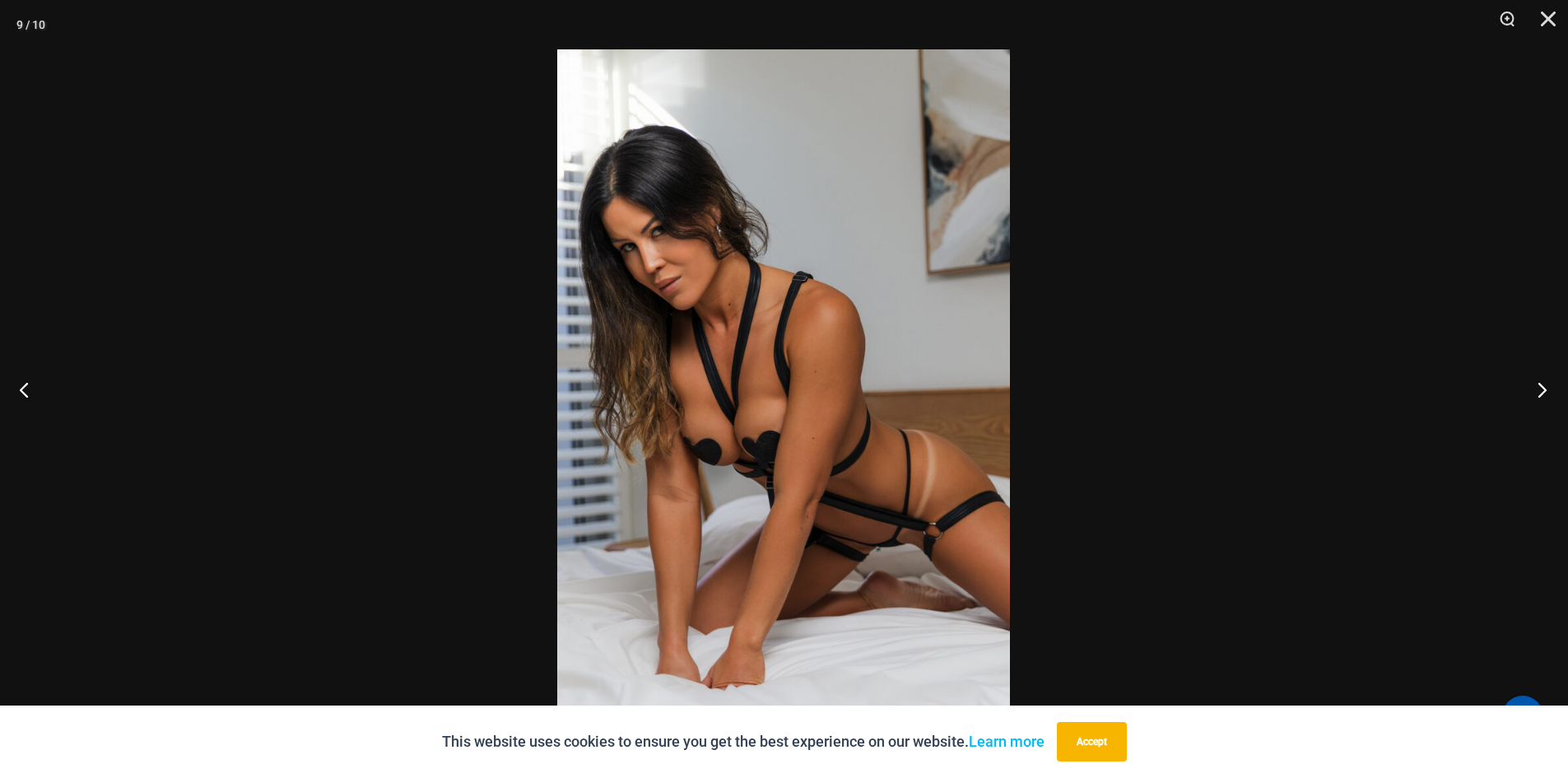
click at [1538, 384] on button "Next" at bounding box center [1537, 389] width 62 height 82
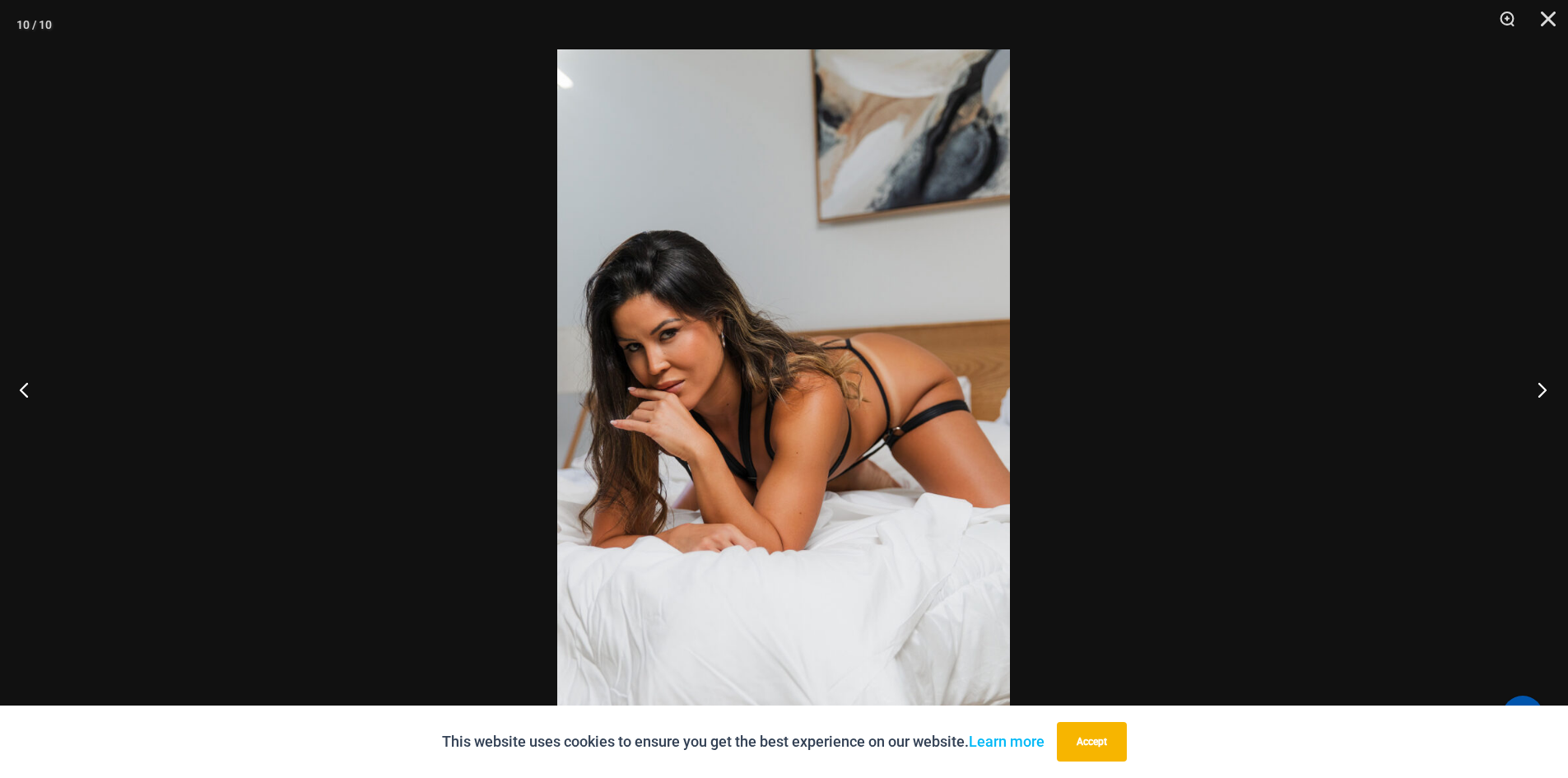
click at [1538, 384] on button "Next" at bounding box center [1537, 389] width 62 height 82
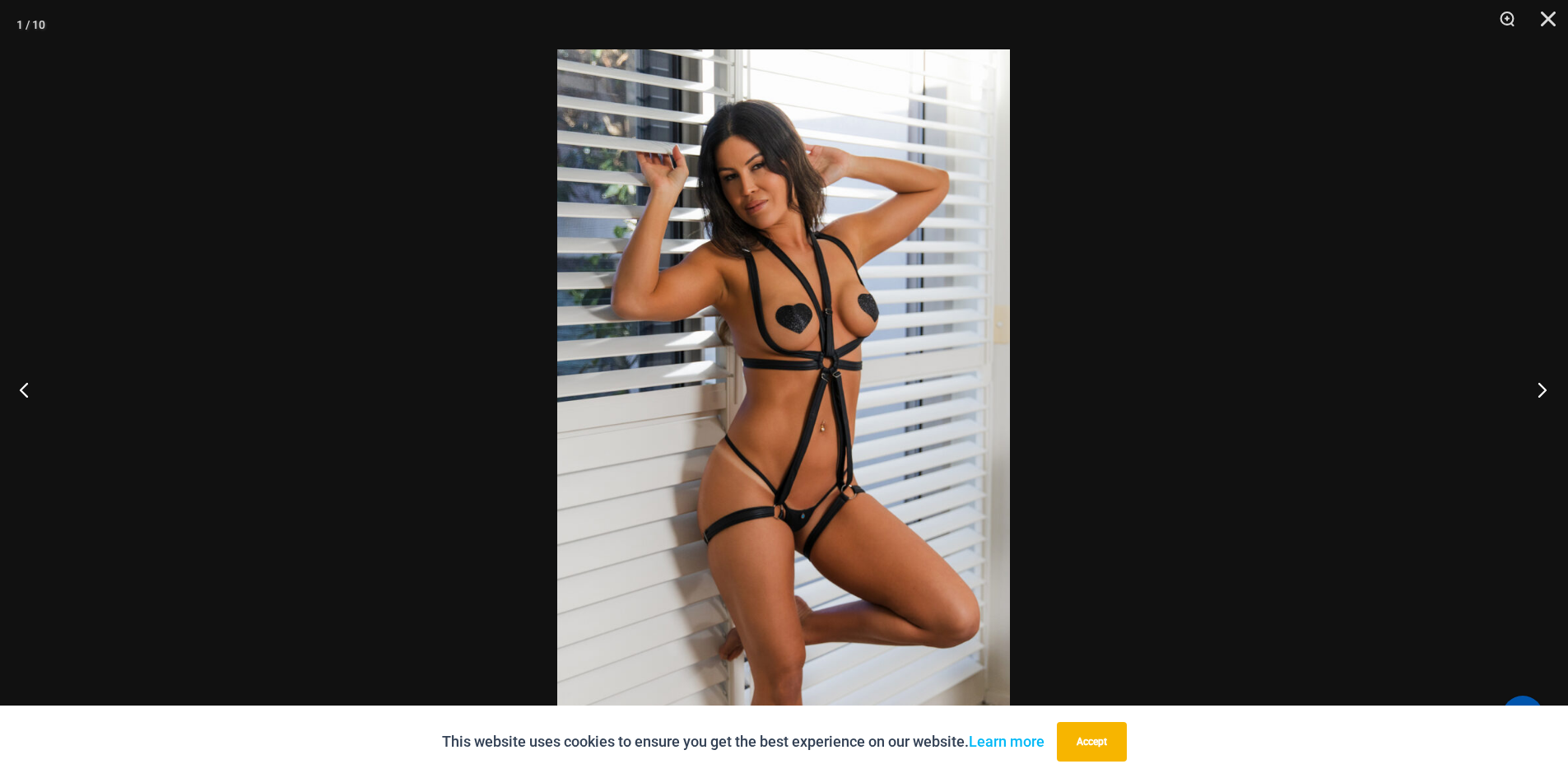
click at [1538, 384] on button "Next" at bounding box center [1537, 389] width 62 height 82
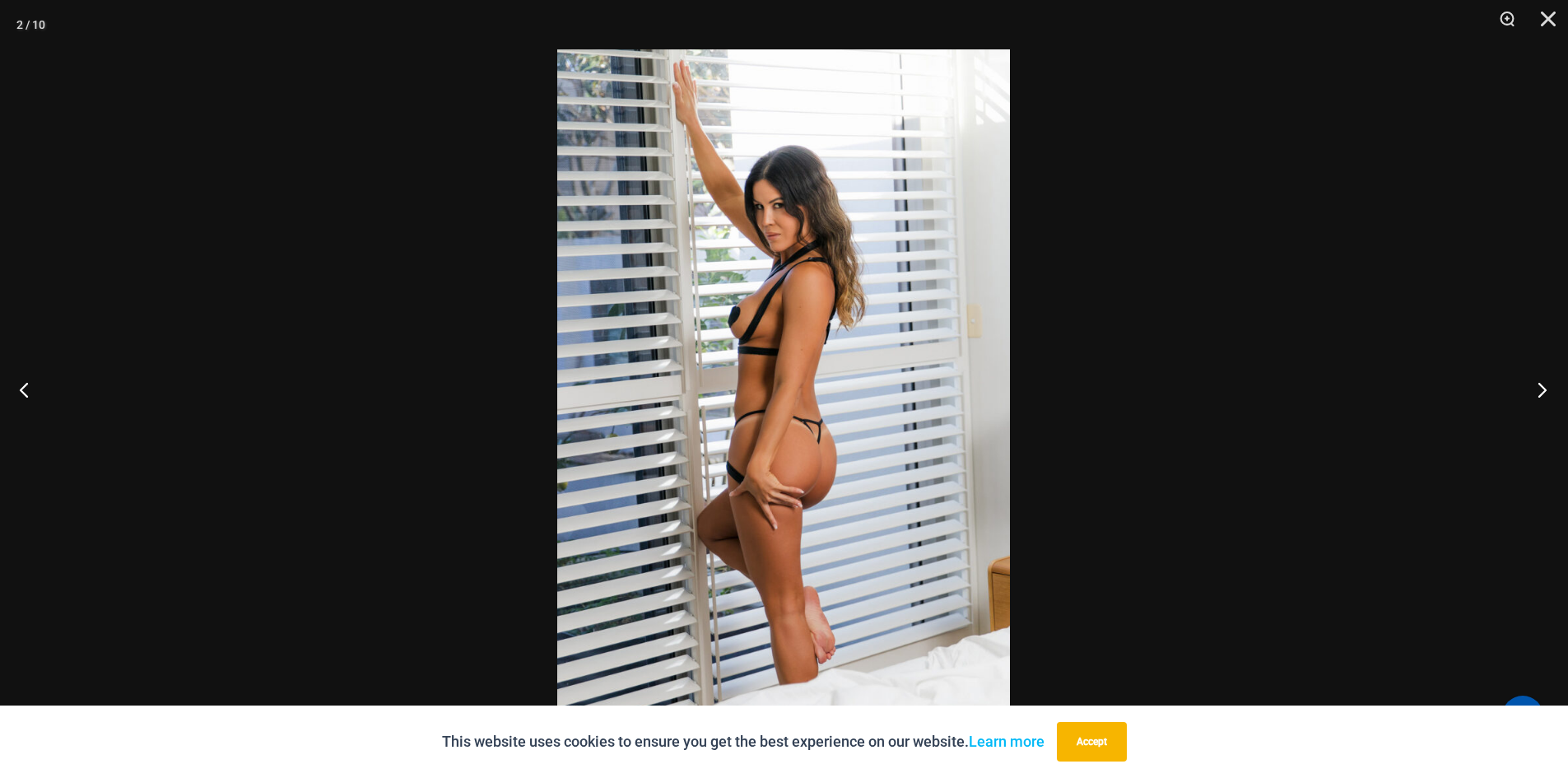
click at [1538, 384] on button "Next" at bounding box center [1537, 389] width 62 height 82
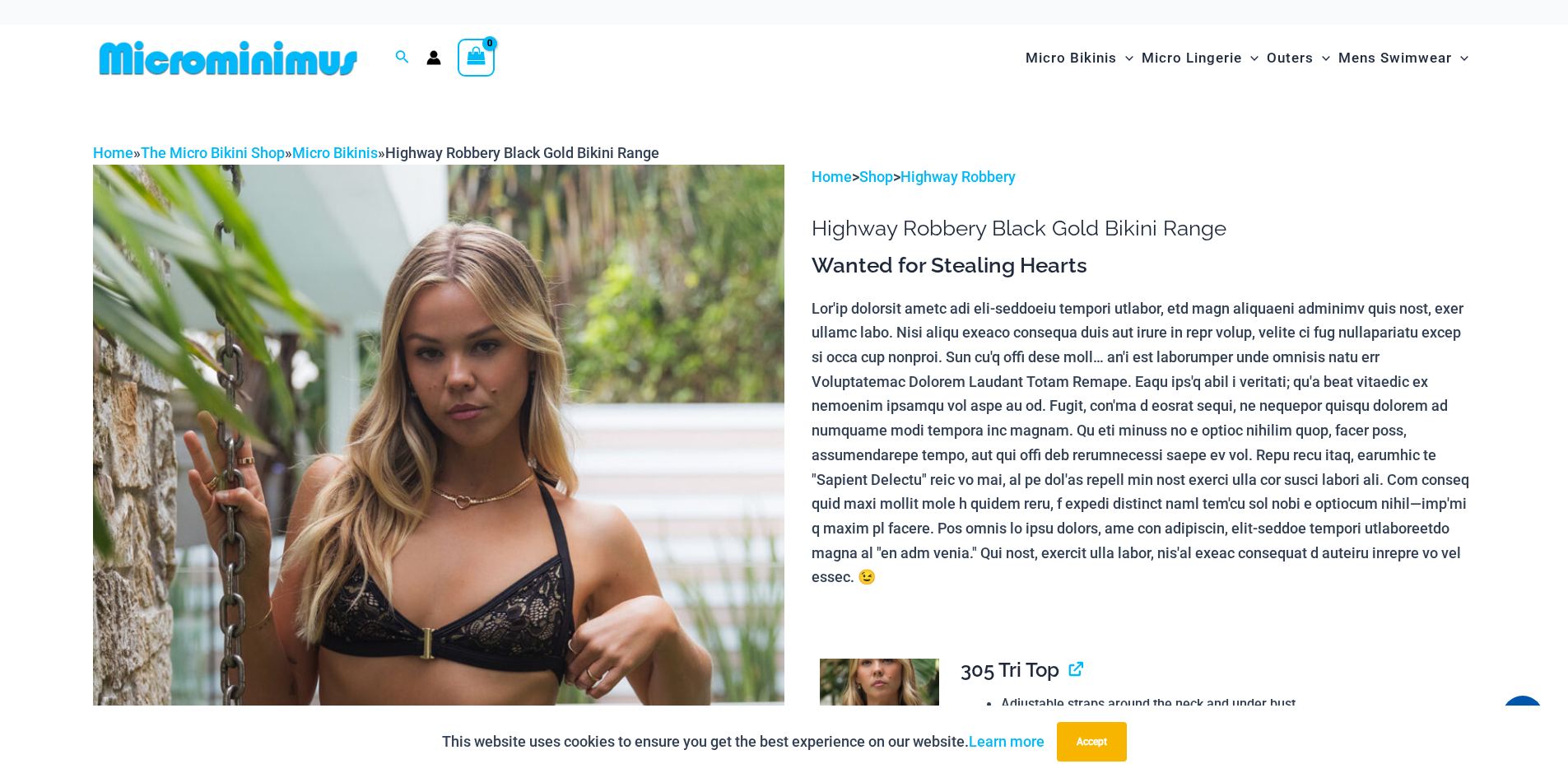
click at [692, 349] on img at bounding box center [439, 683] width 691 height 1037
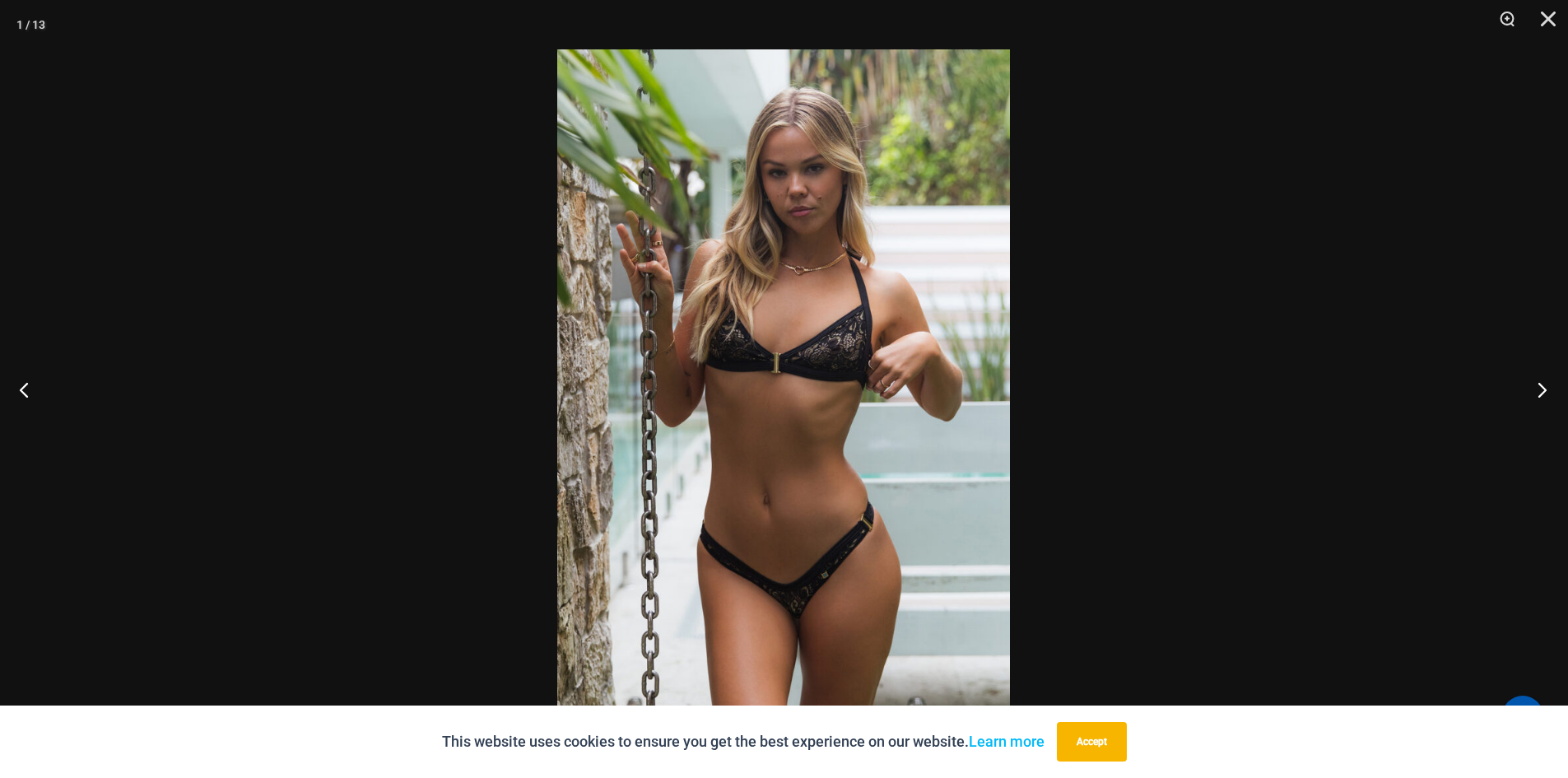
click at [1537, 380] on button "Next" at bounding box center [1537, 389] width 62 height 82
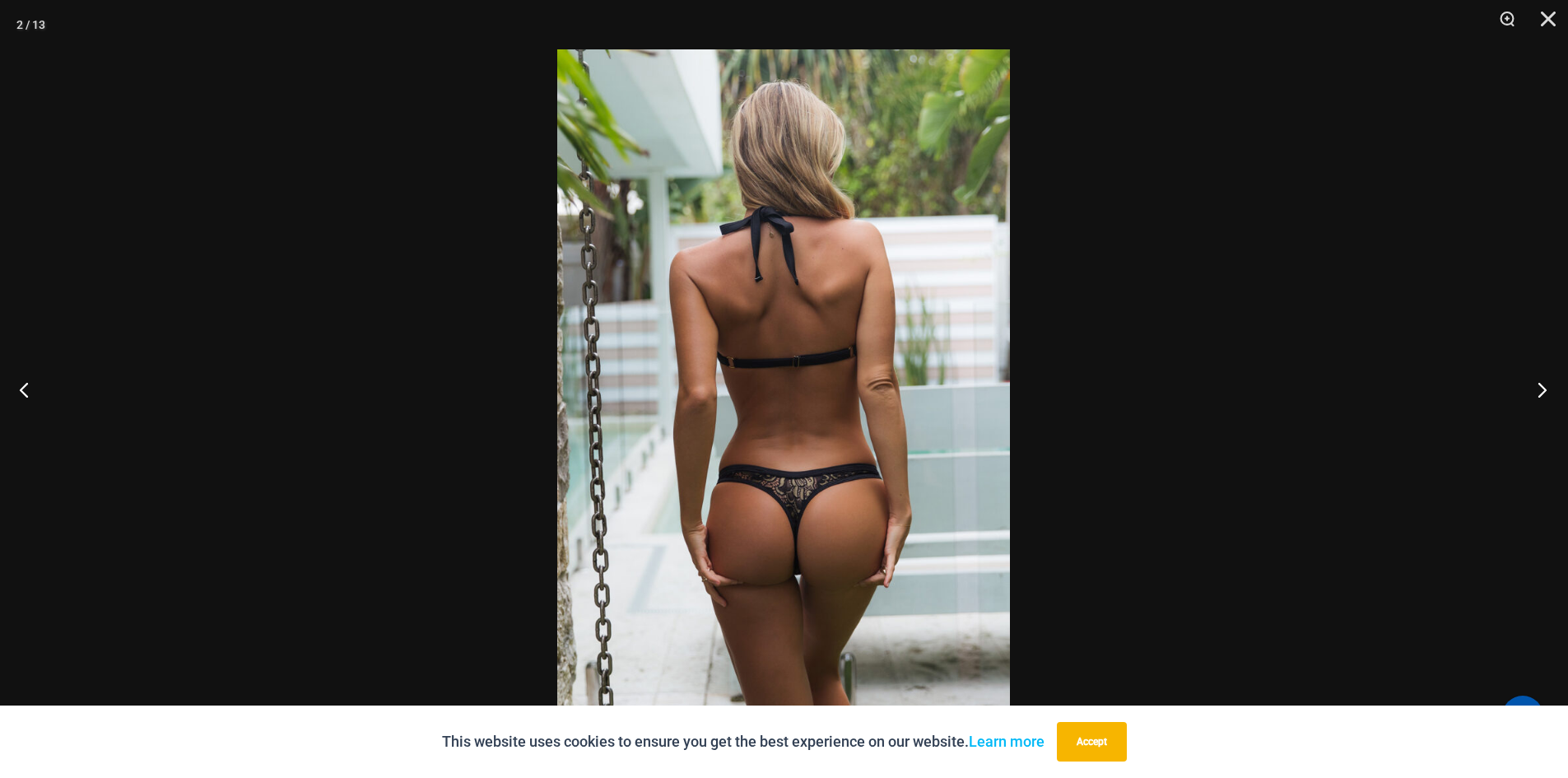
click at [1537, 380] on button "Next" at bounding box center [1537, 389] width 62 height 82
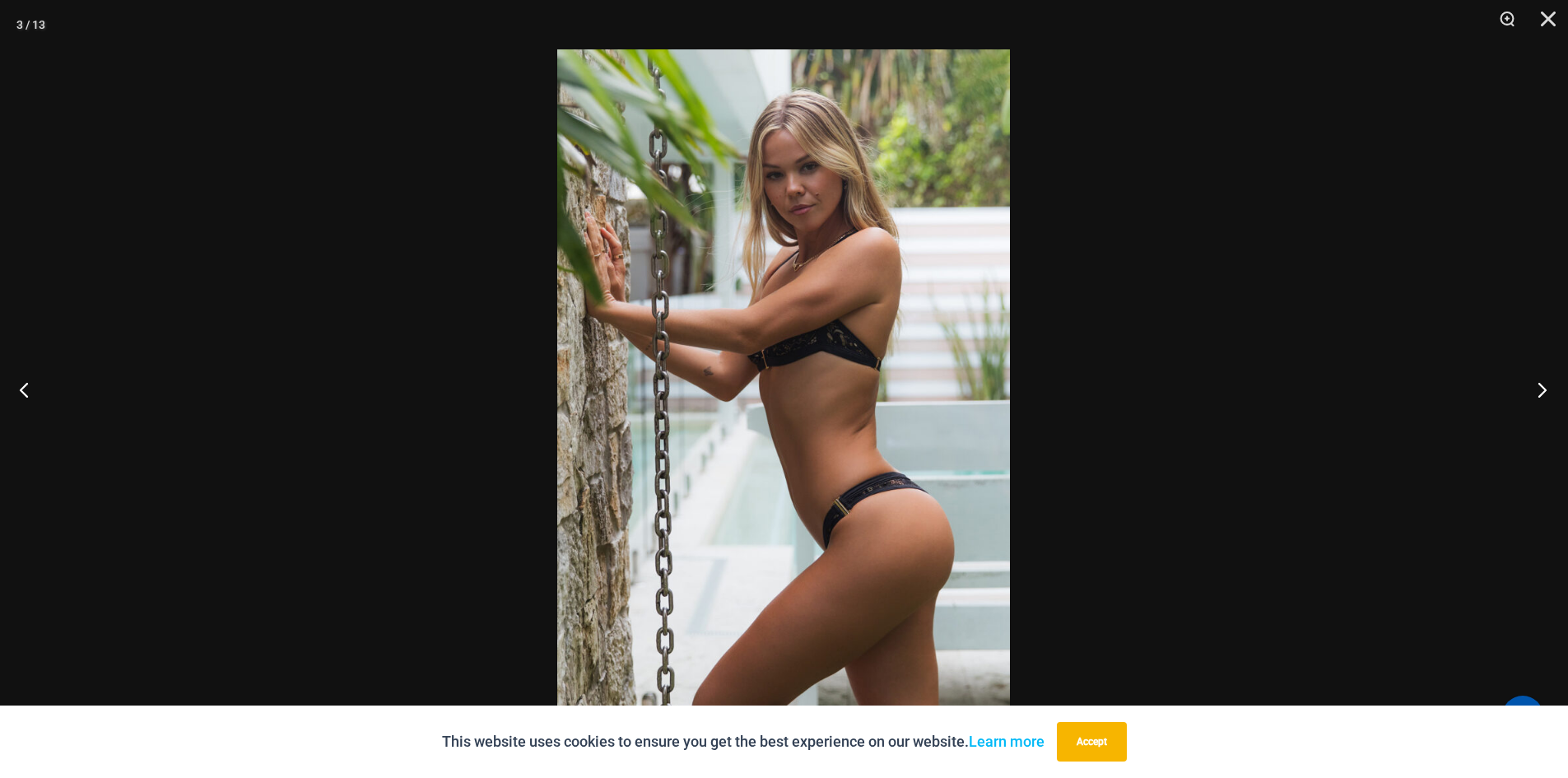
click at [1537, 380] on button "Next" at bounding box center [1537, 389] width 62 height 82
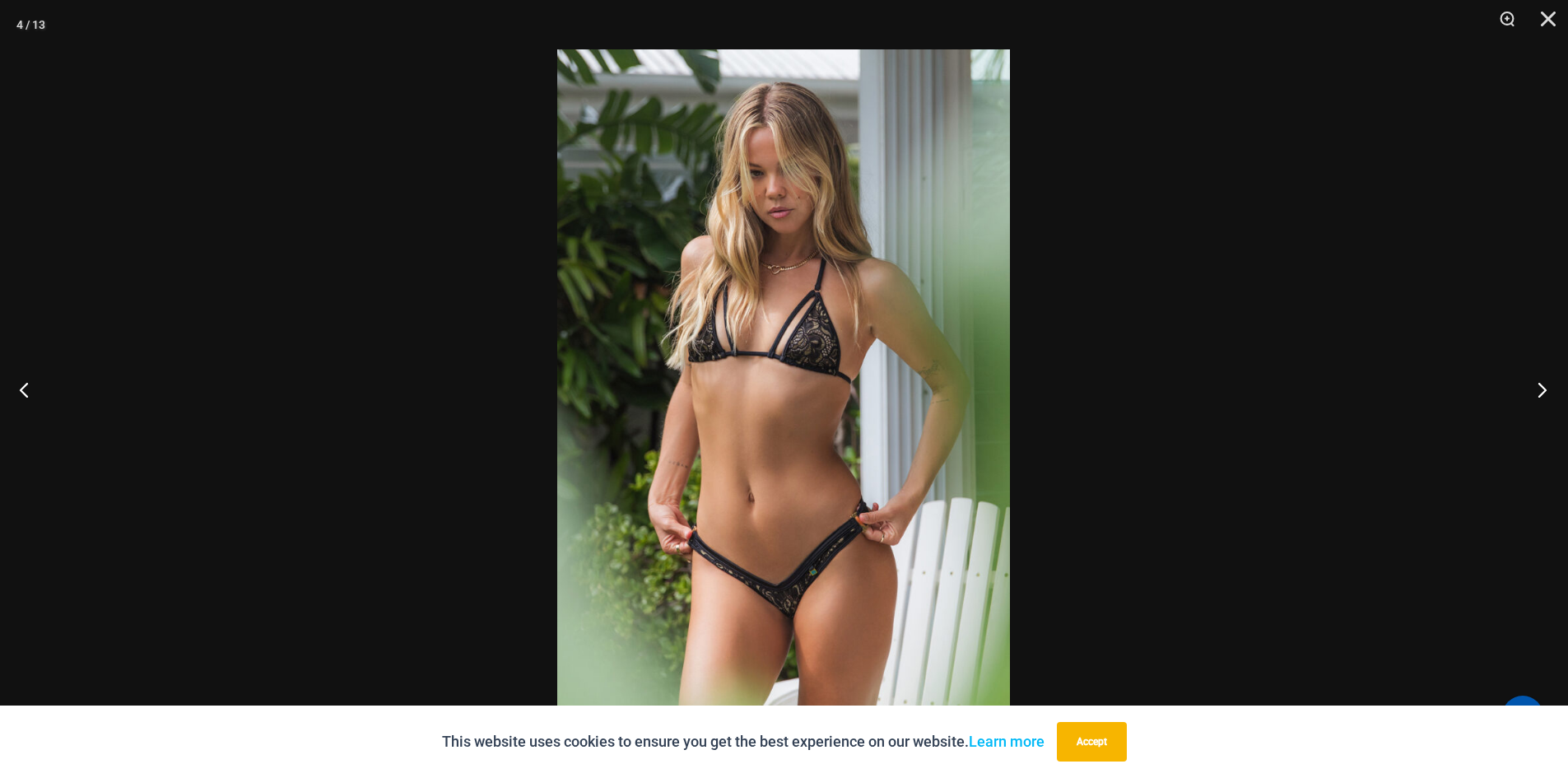
click at [1537, 381] on button "Next" at bounding box center [1537, 389] width 62 height 82
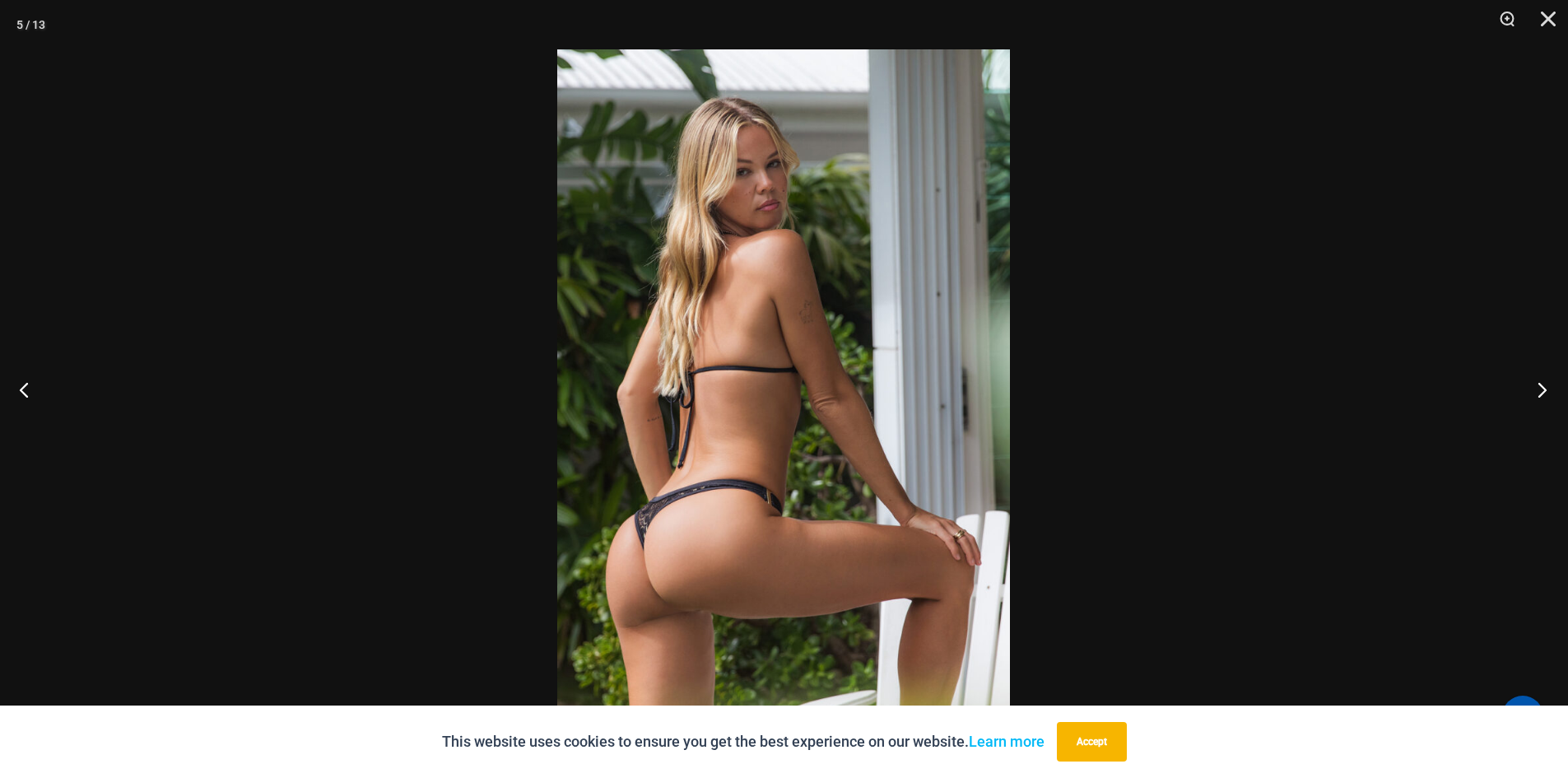
click at [1537, 381] on button "Next" at bounding box center [1537, 389] width 62 height 82
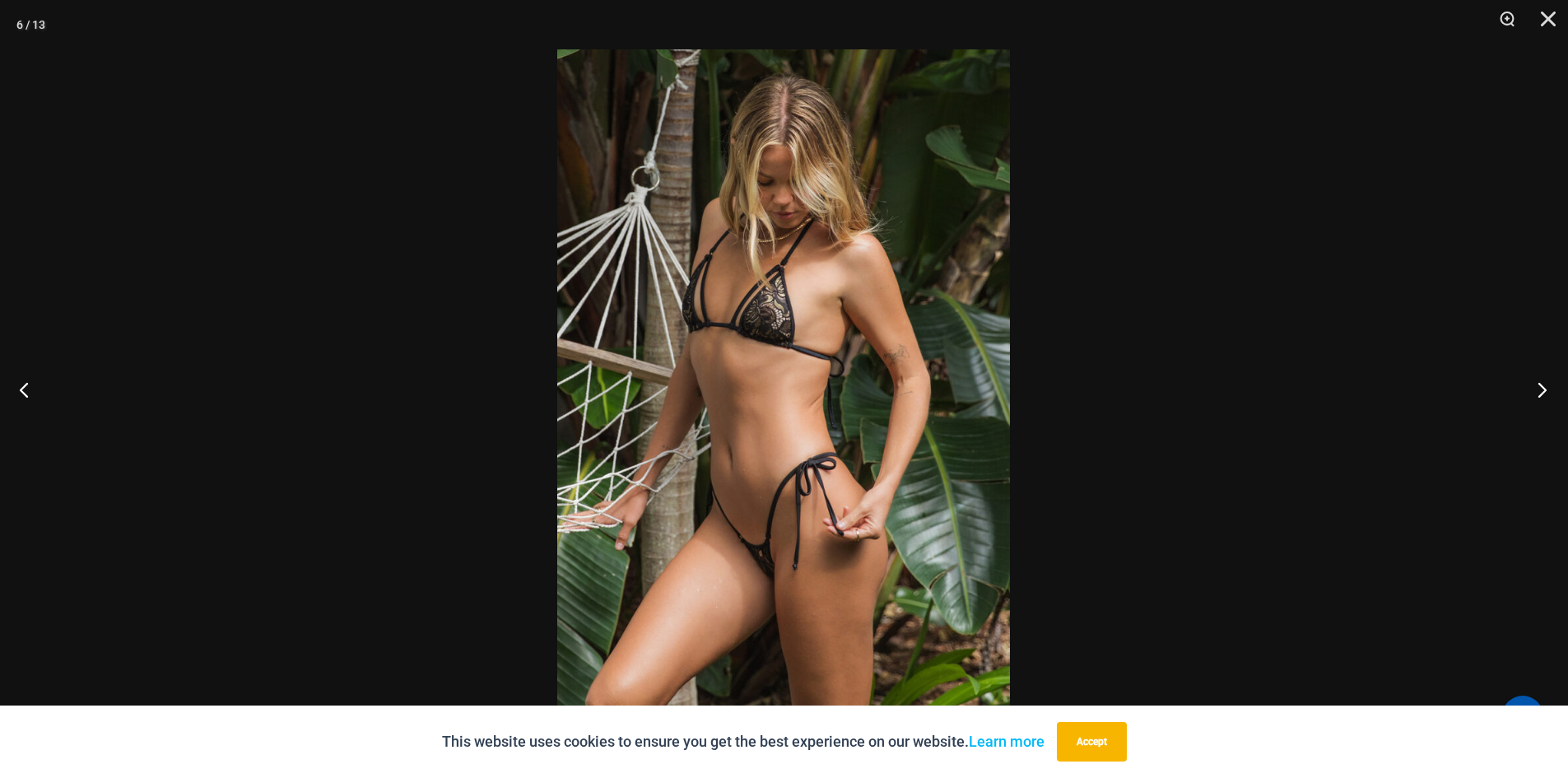
click at [1537, 381] on button "Next" at bounding box center [1537, 389] width 62 height 82
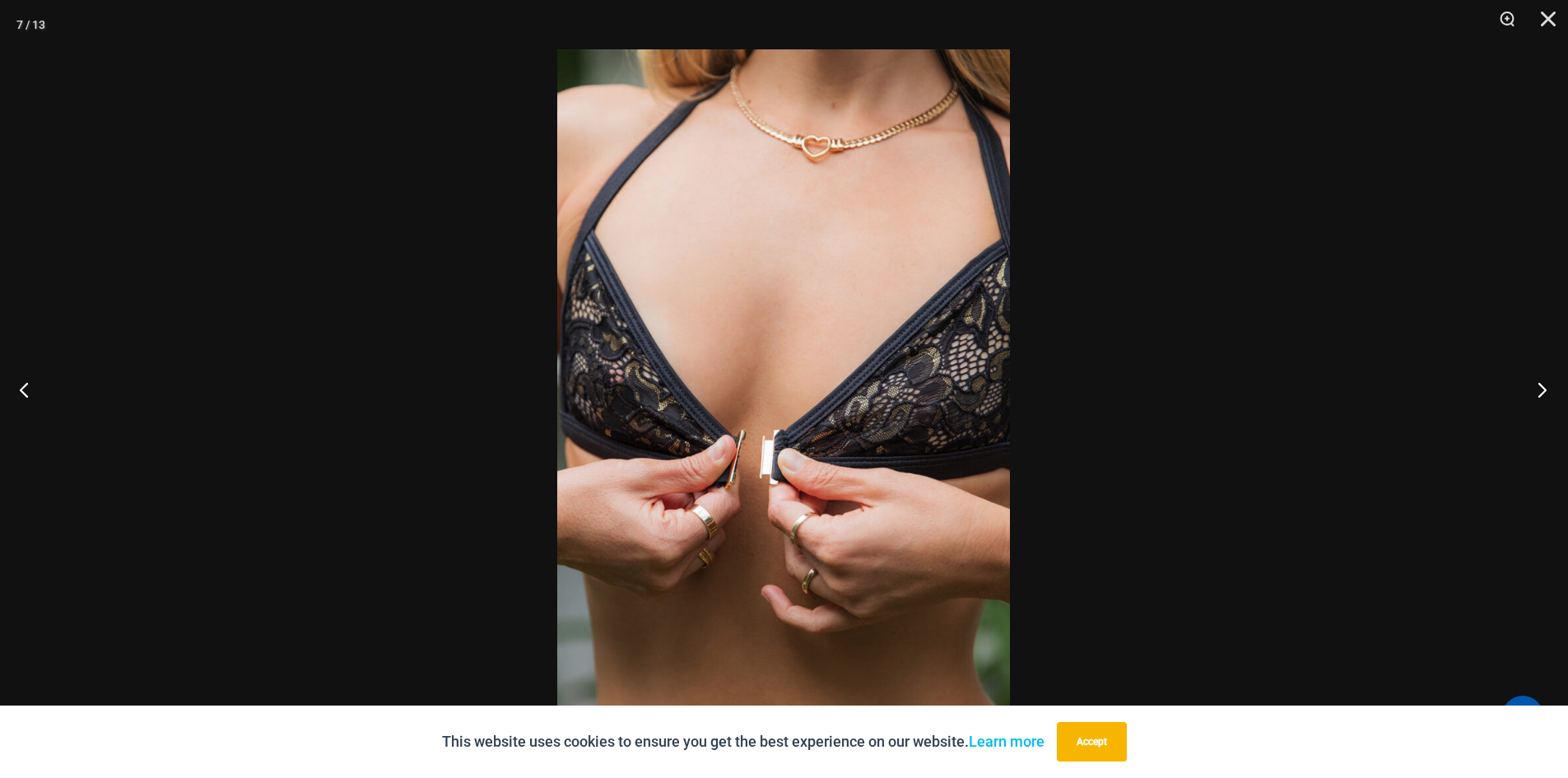
click at [1537, 381] on button "Next" at bounding box center [1537, 389] width 62 height 82
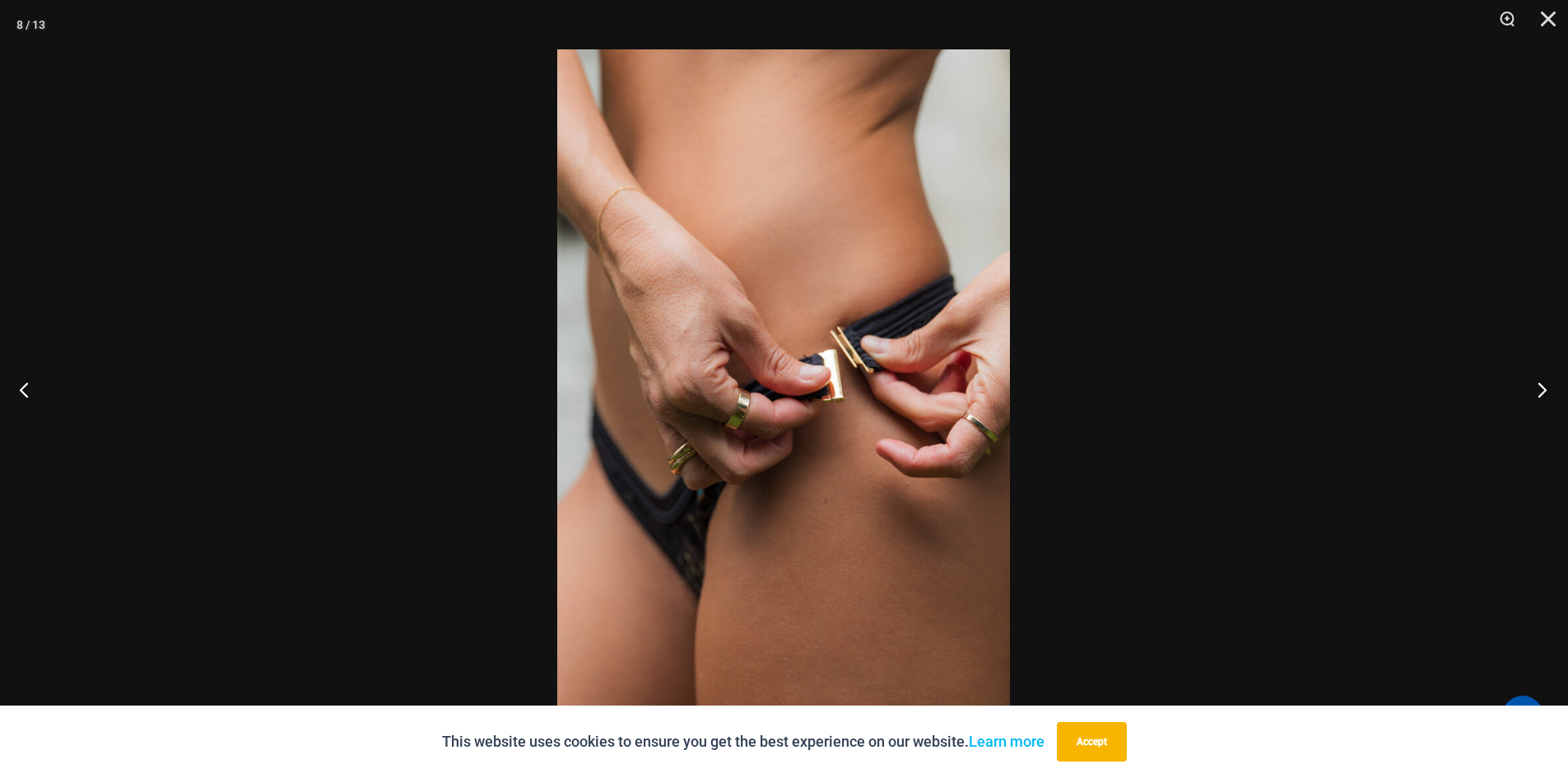
click at [1537, 381] on button "Next" at bounding box center [1537, 389] width 62 height 82
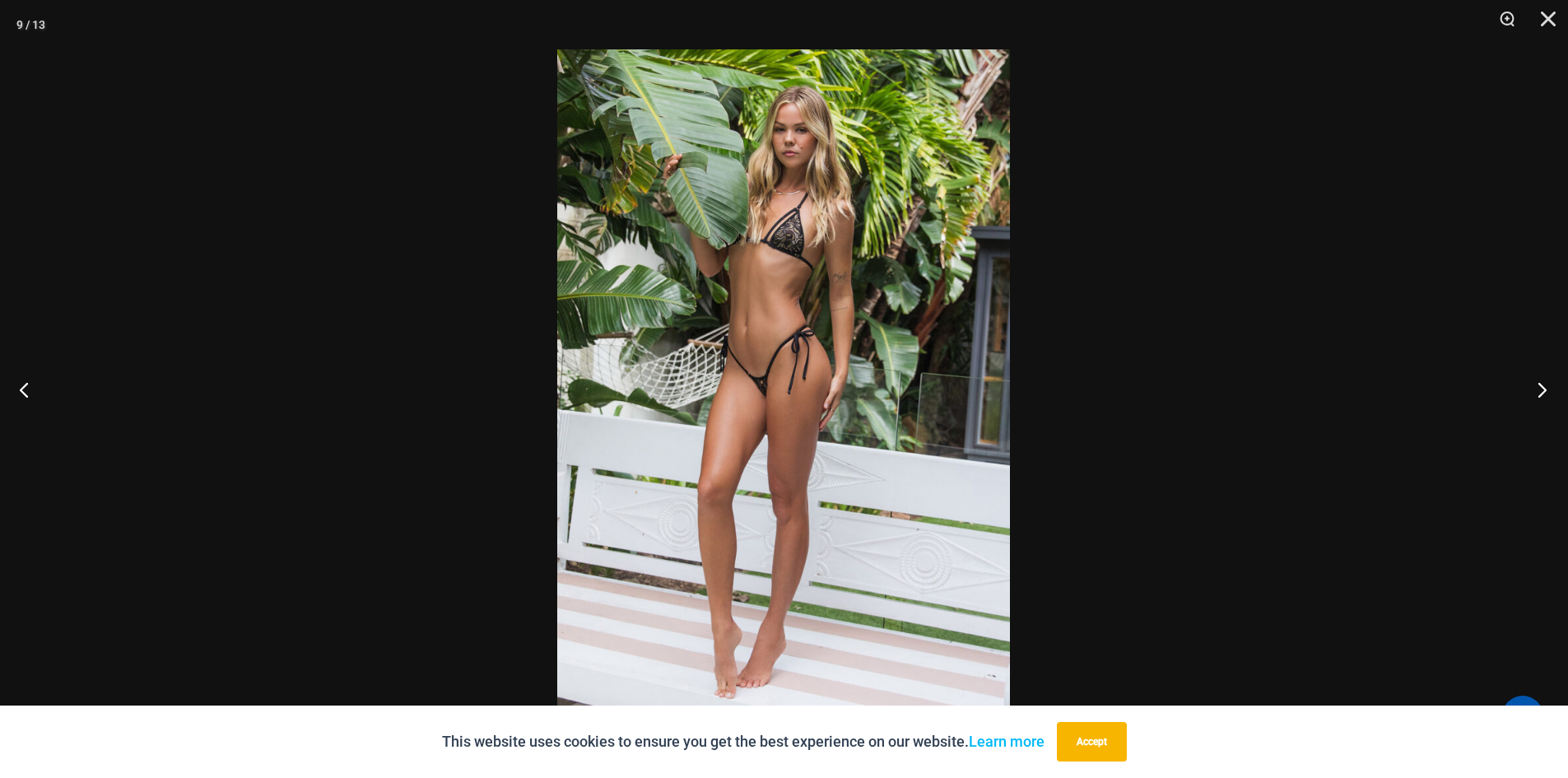
click at [1537, 381] on button "Next" at bounding box center [1537, 389] width 62 height 82
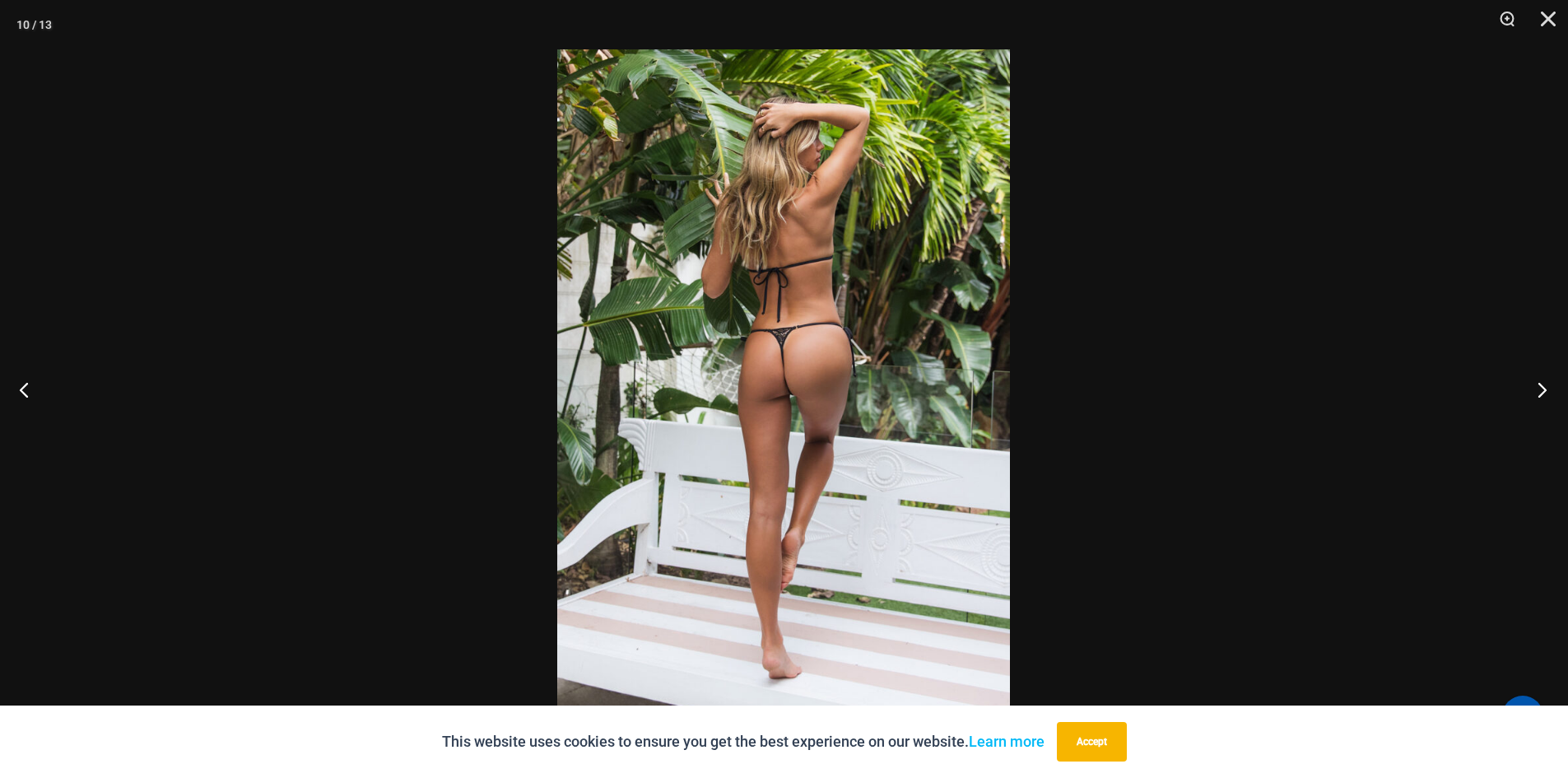
click at [1537, 381] on button "Next" at bounding box center [1537, 389] width 62 height 82
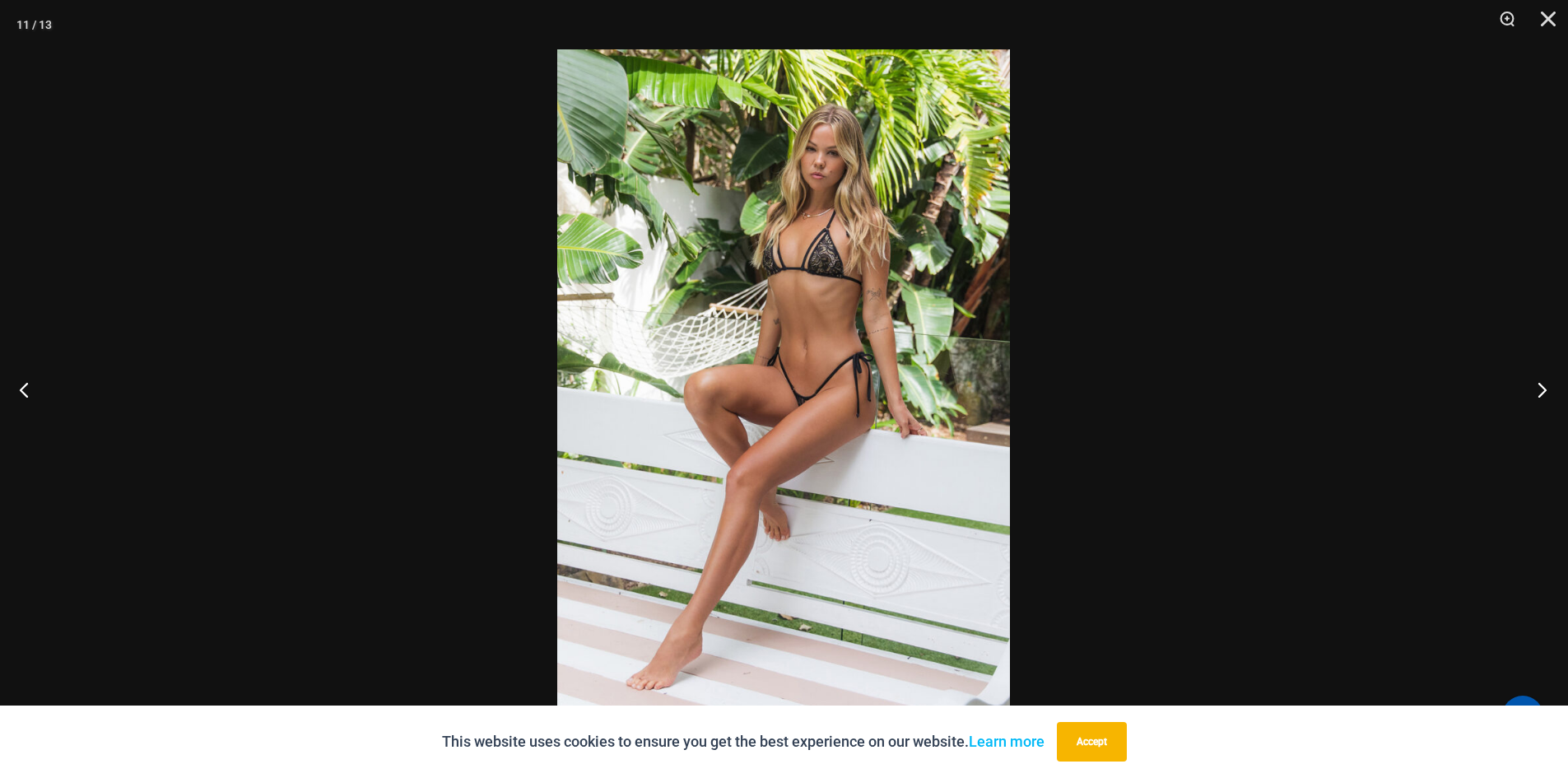
click at [1537, 381] on button "Next" at bounding box center [1537, 389] width 62 height 82
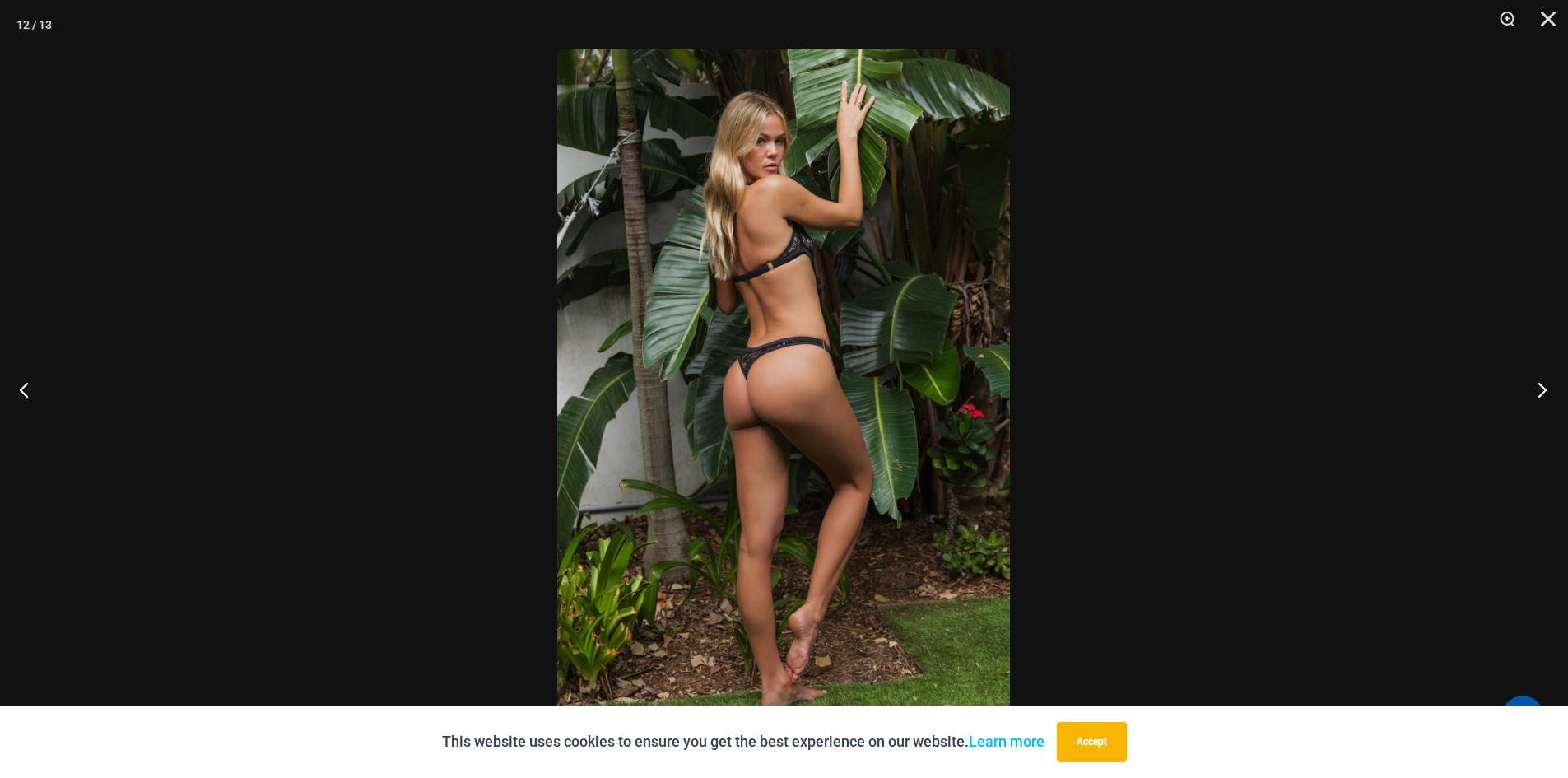
click at [1537, 381] on button "Next" at bounding box center [1537, 389] width 62 height 82
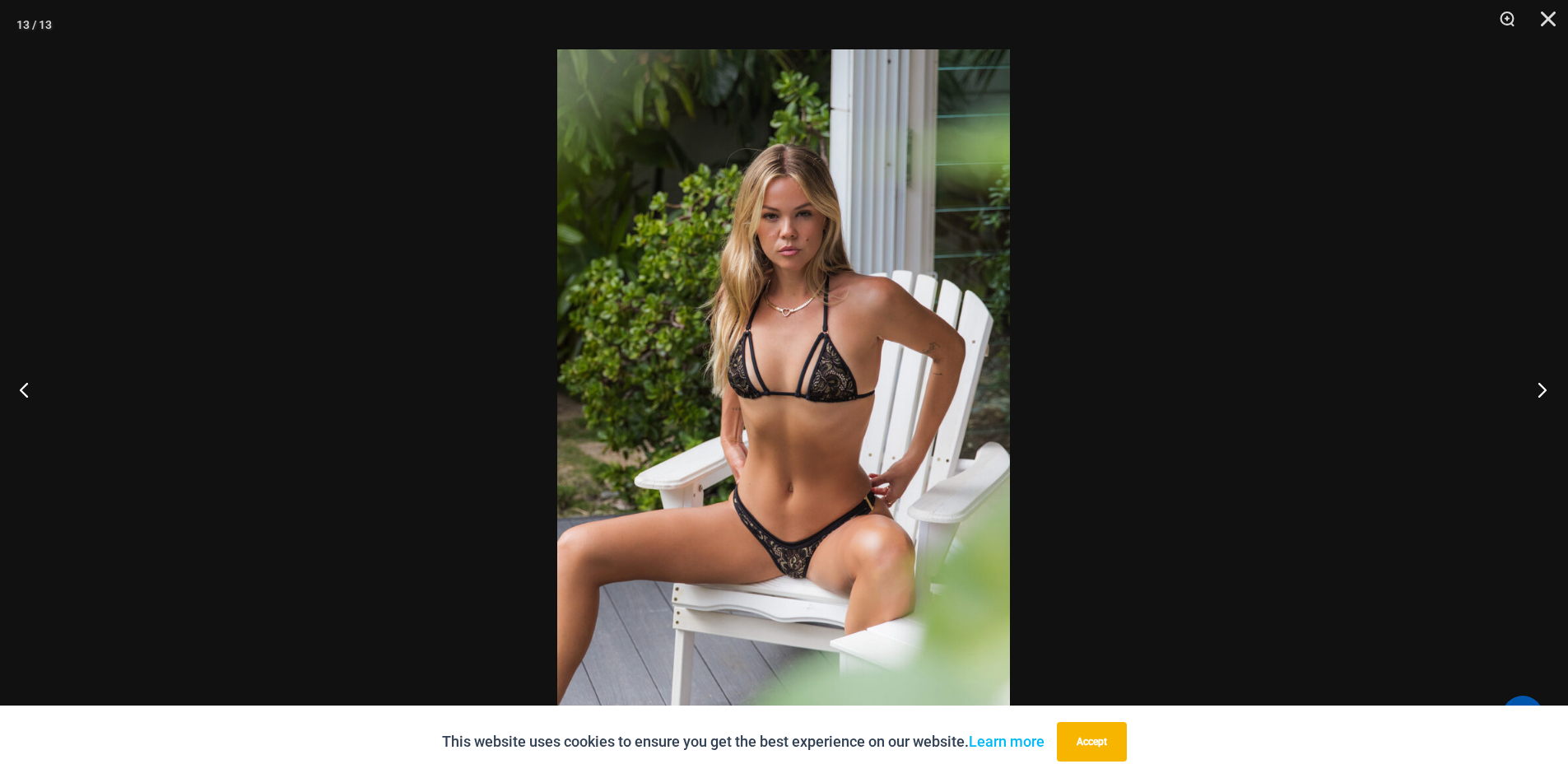
click at [1537, 381] on button "Next" at bounding box center [1537, 389] width 62 height 82
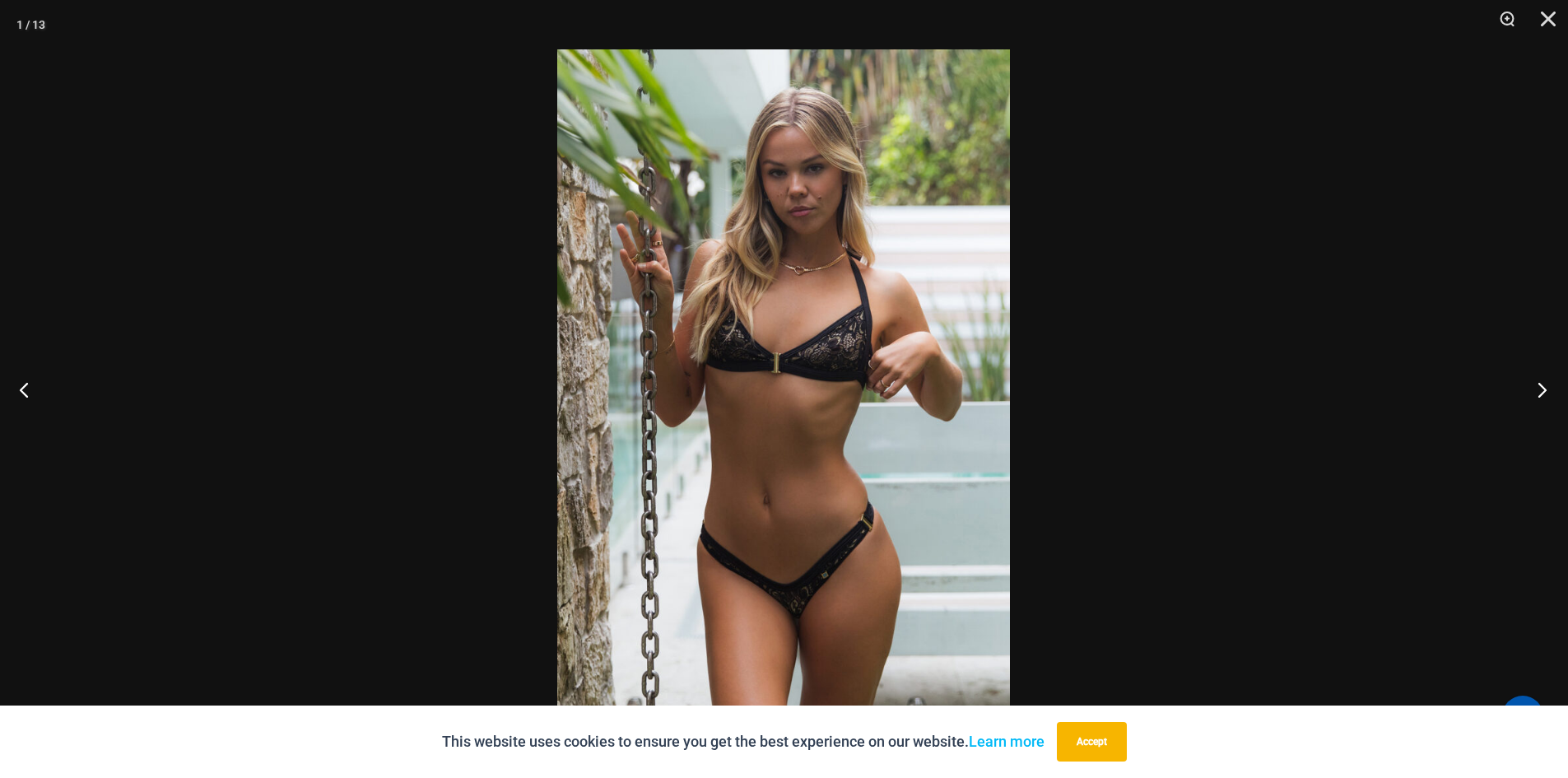
click at [1537, 381] on button "Next" at bounding box center [1537, 389] width 62 height 82
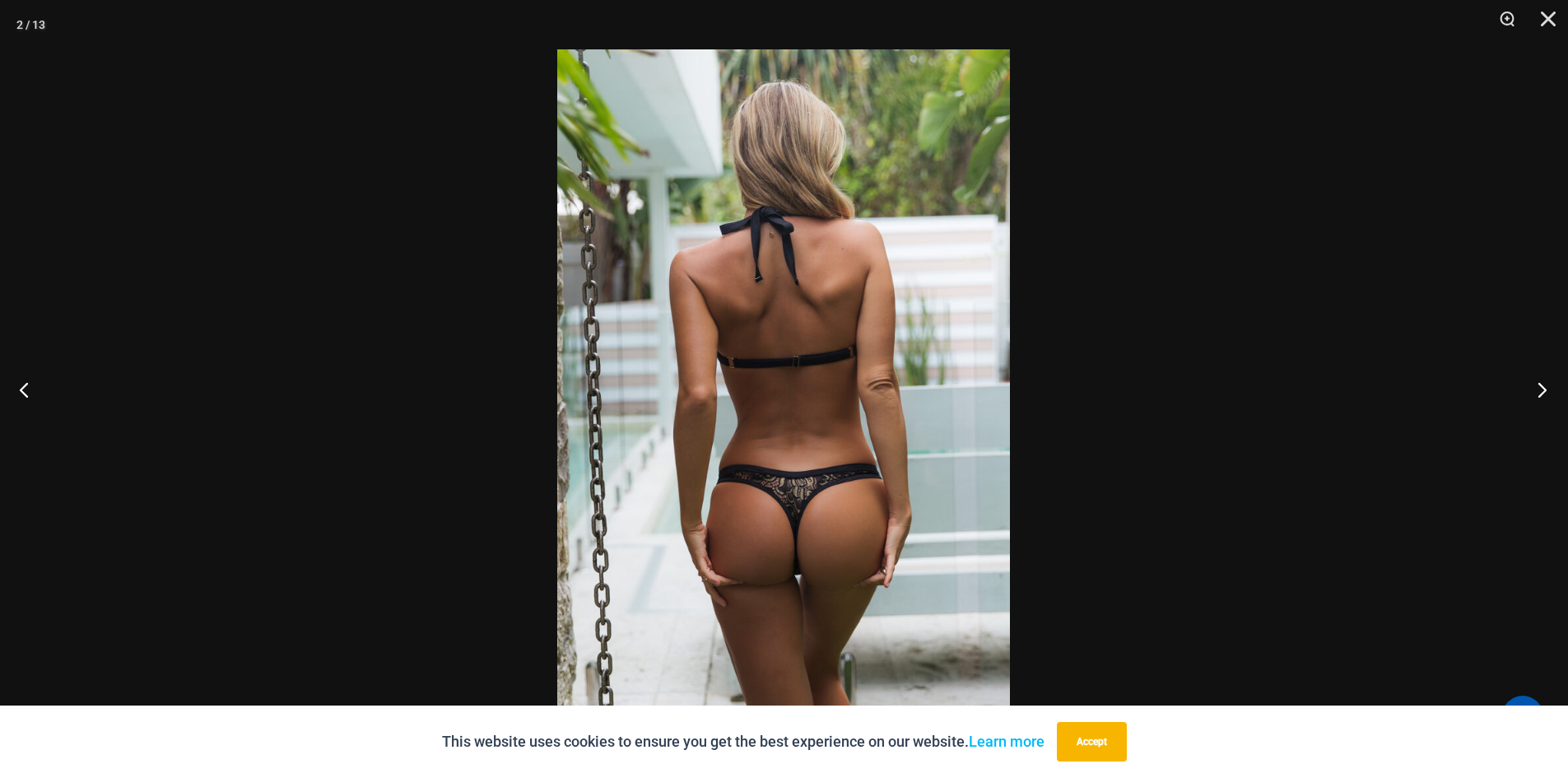
click at [1537, 381] on button "Next" at bounding box center [1537, 389] width 62 height 82
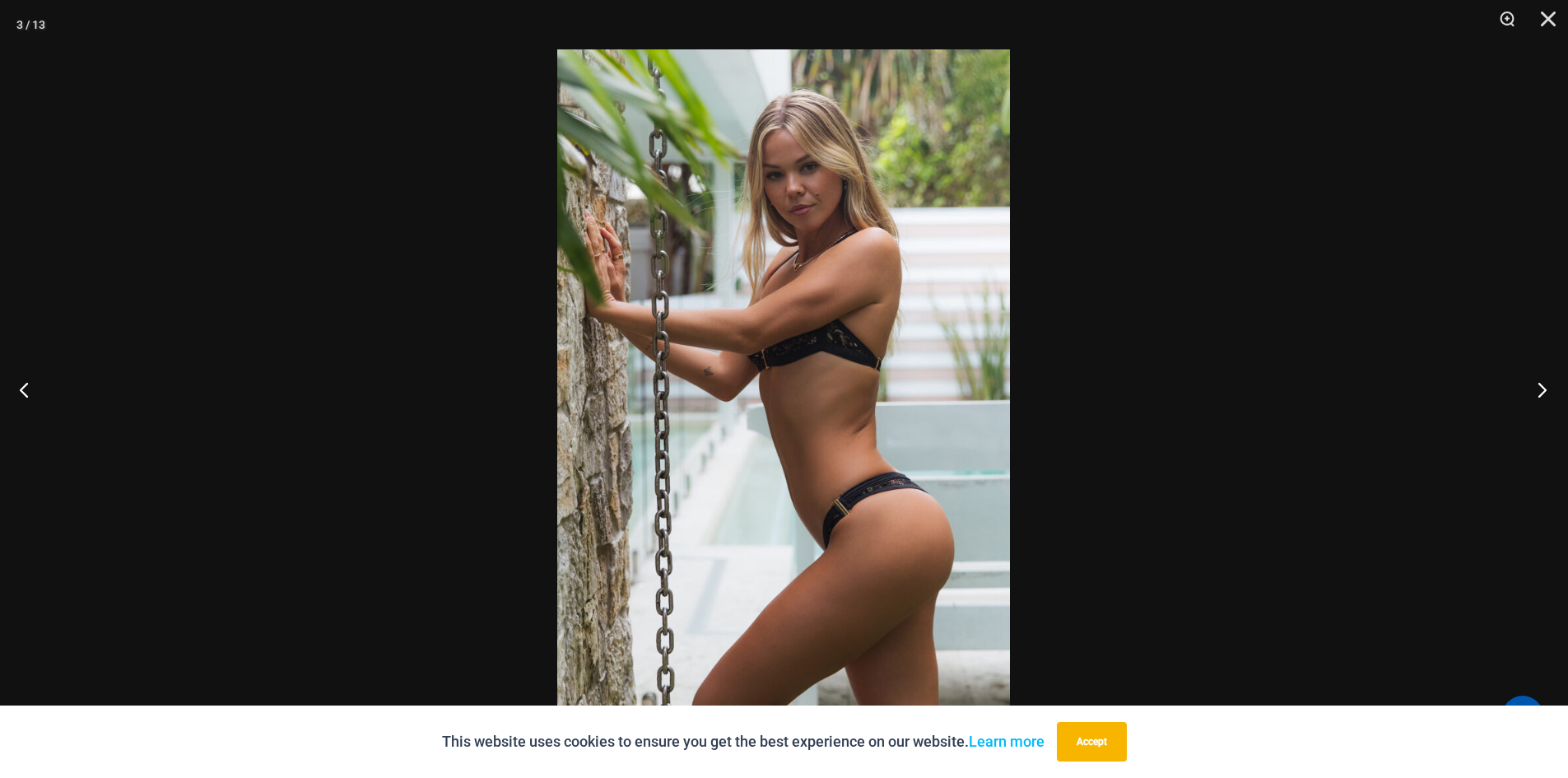
click at [1537, 381] on button "Next" at bounding box center [1537, 389] width 62 height 82
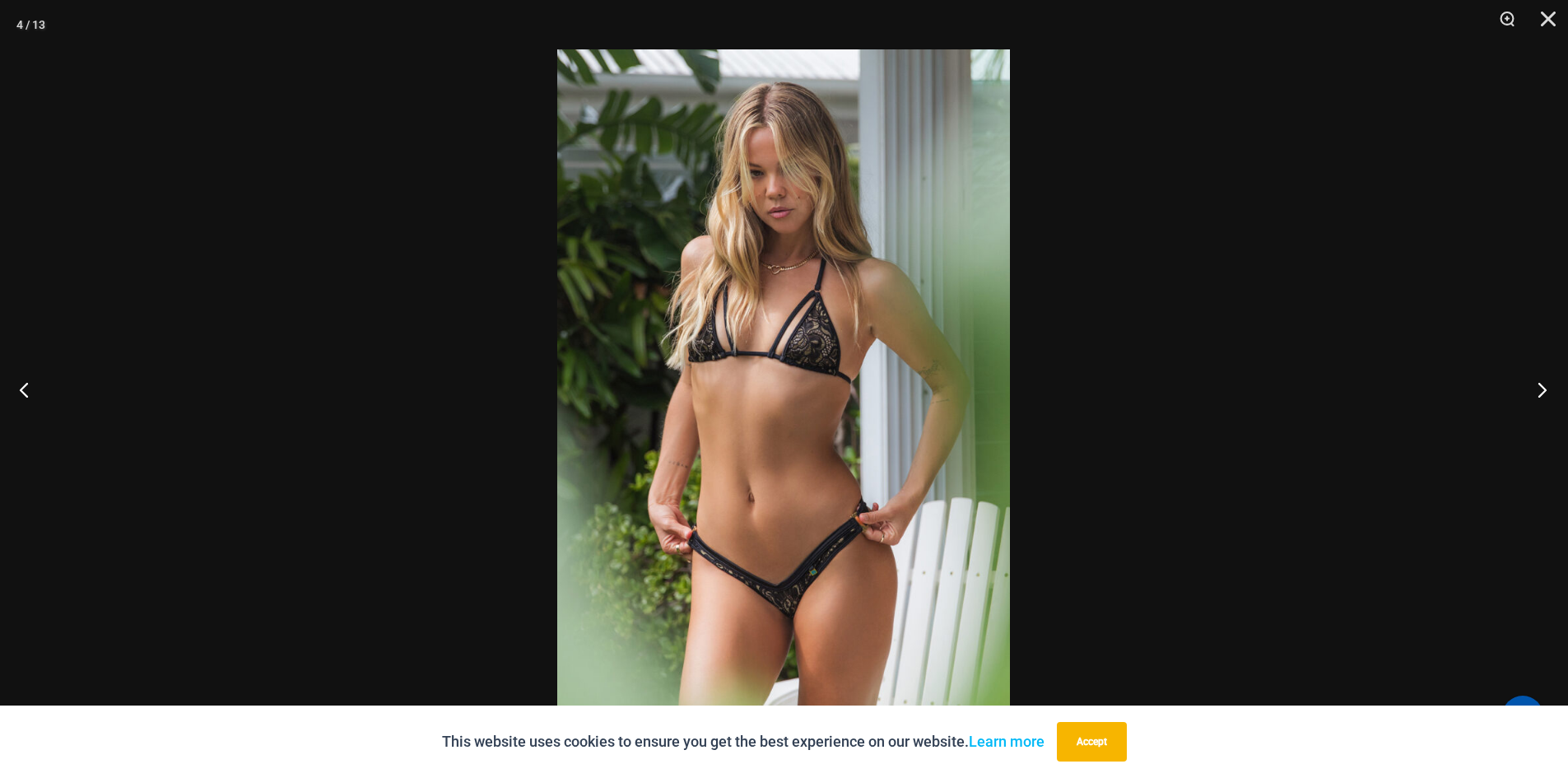
click at [1537, 381] on button "Next" at bounding box center [1537, 389] width 62 height 82
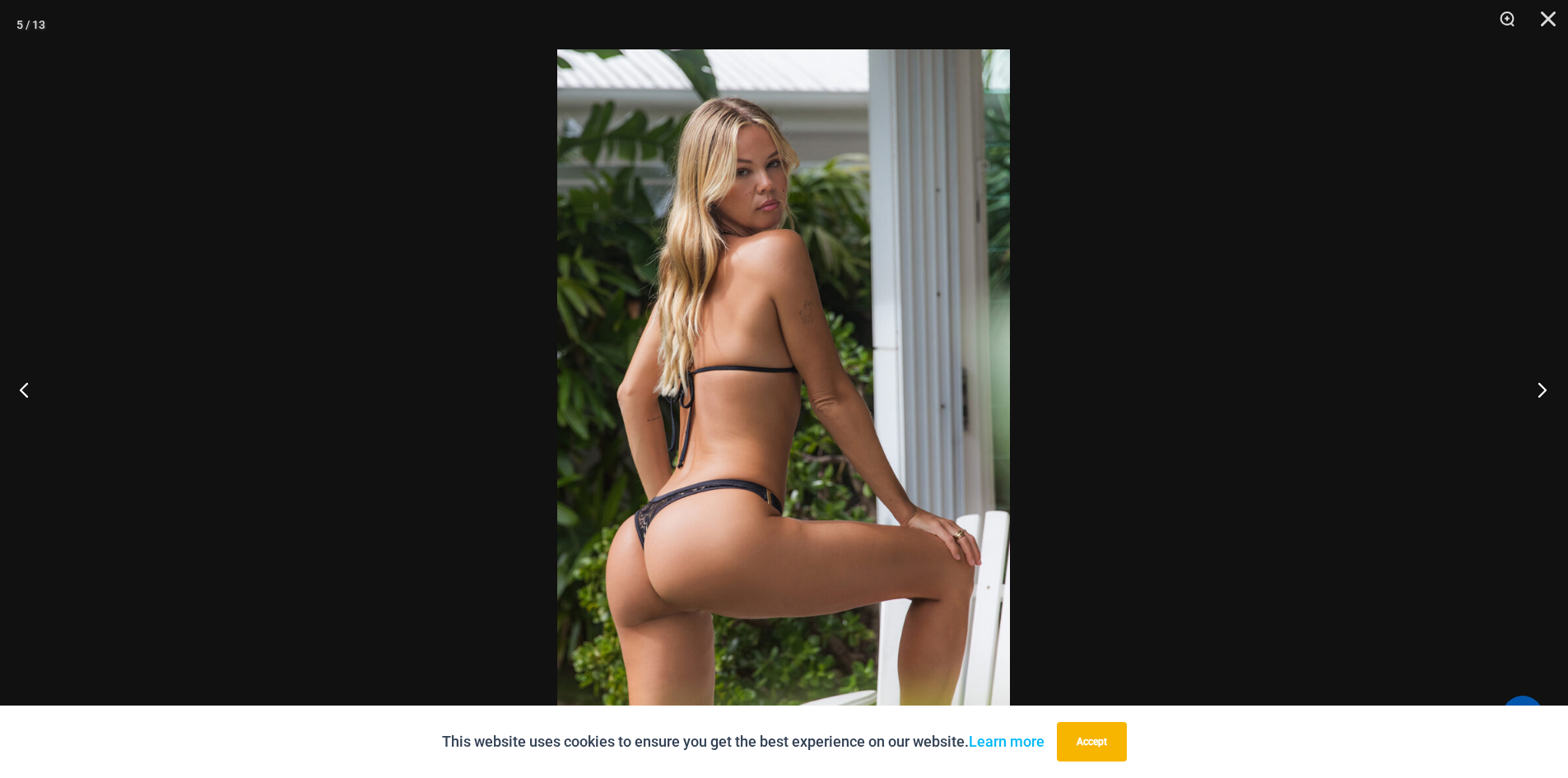
click at [1537, 381] on button "Next" at bounding box center [1537, 389] width 62 height 82
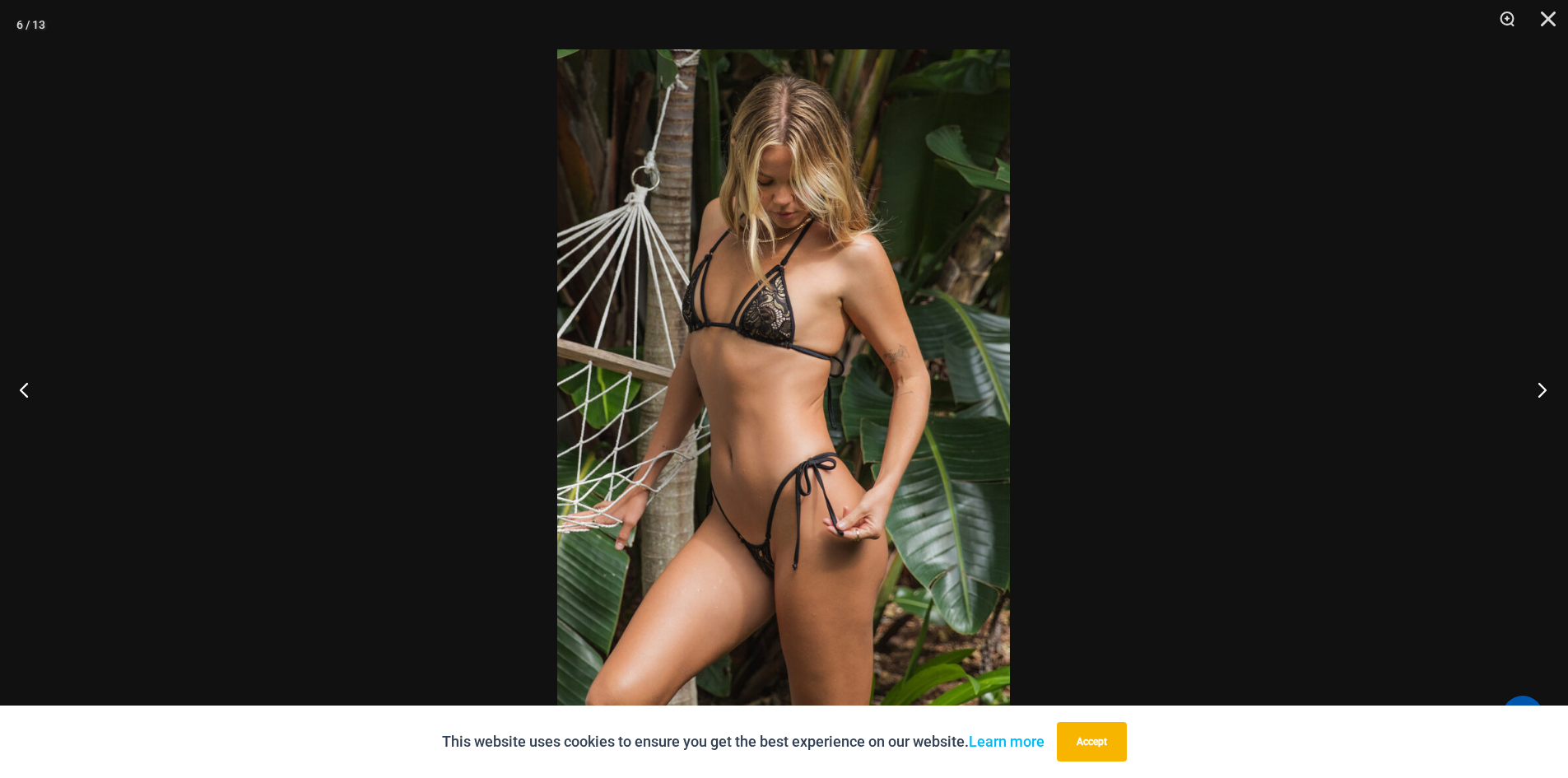
click at [1537, 381] on button "Next" at bounding box center [1537, 389] width 62 height 82
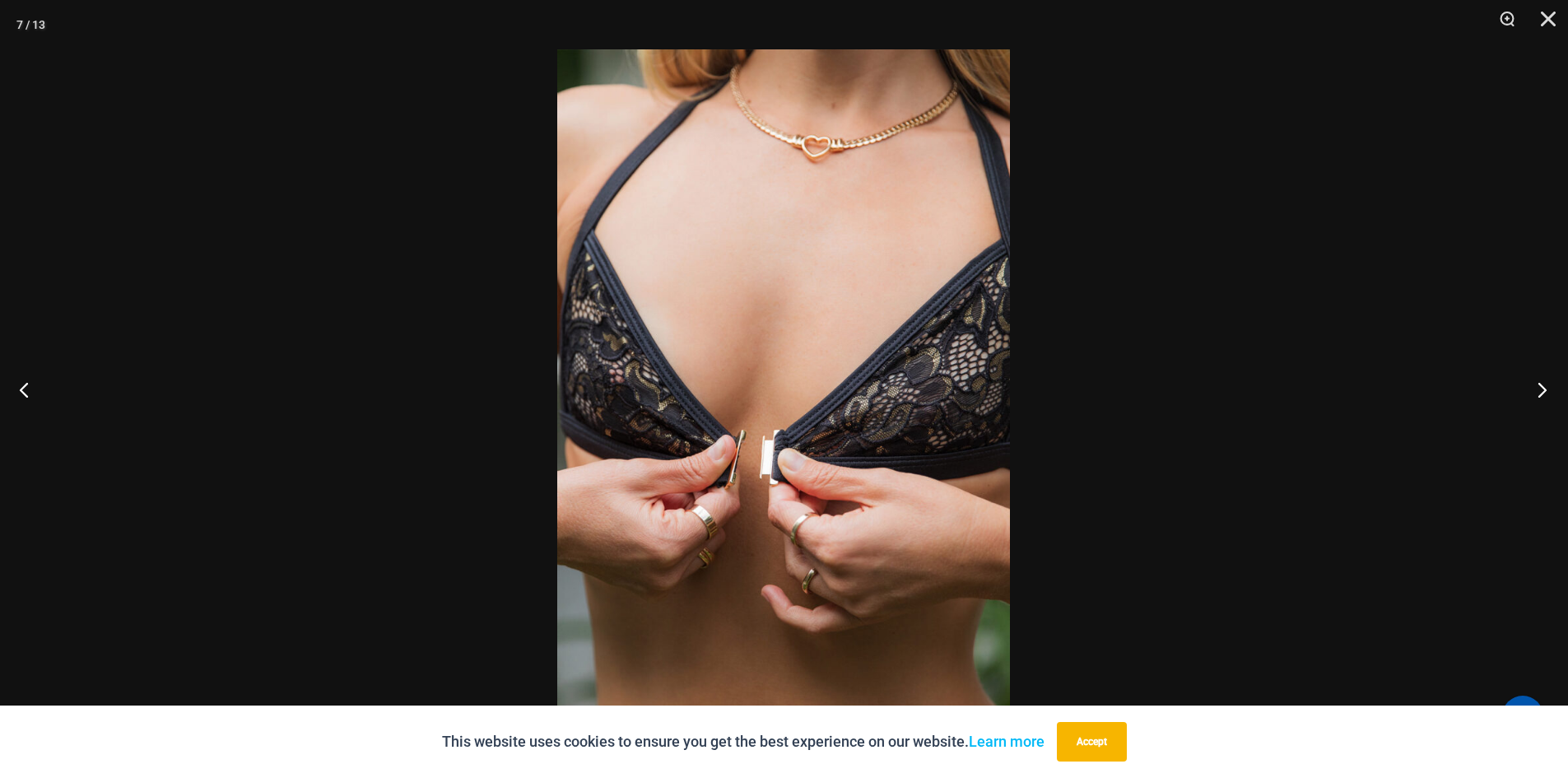
click at [1537, 381] on button "Next" at bounding box center [1537, 389] width 62 height 82
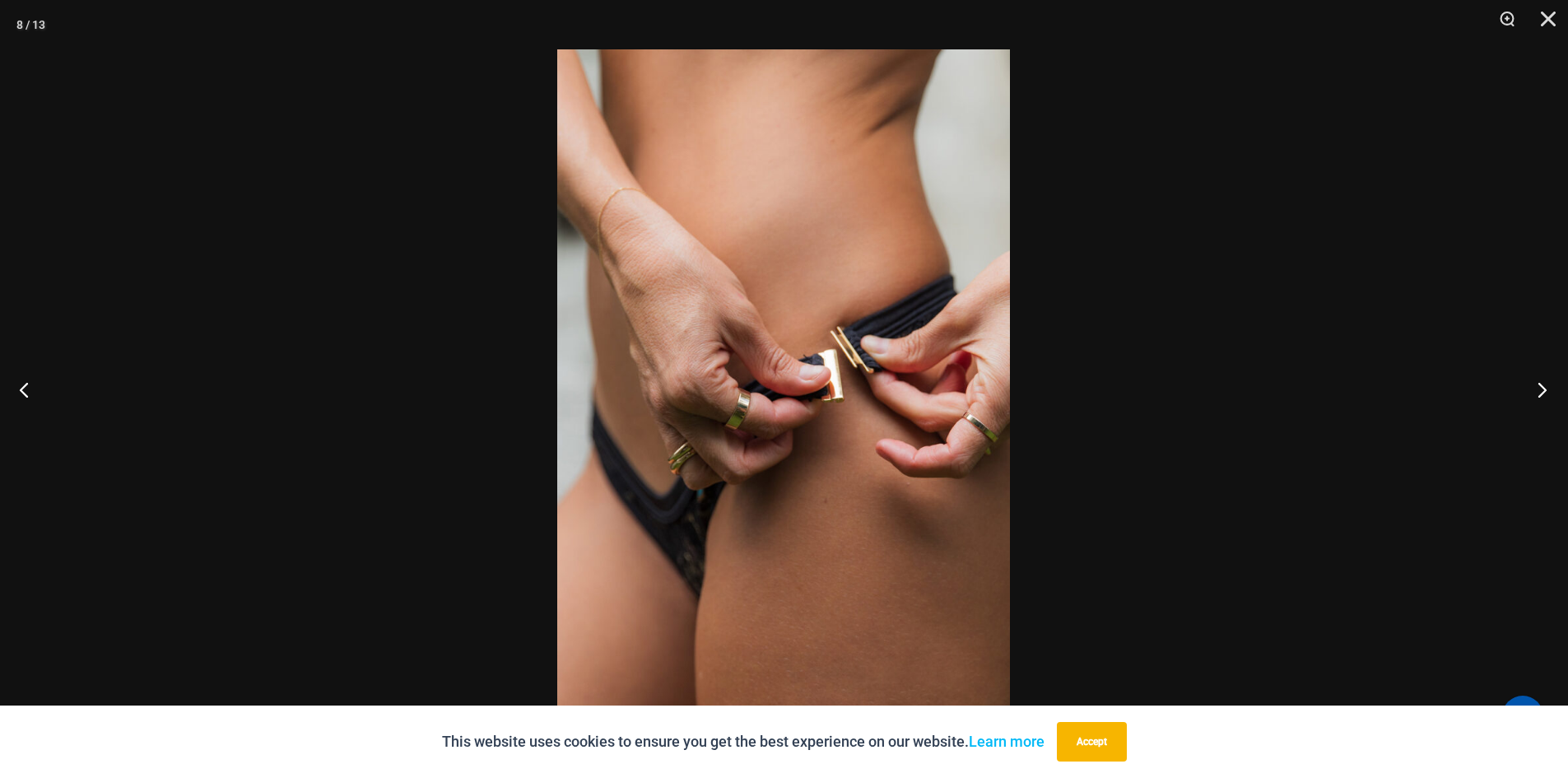
click at [1537, 381] on button "Next" at bounding box center [1537, 389] width 62 height 82
